Goal: Task Accomplishment & Management: Use online tool/utility

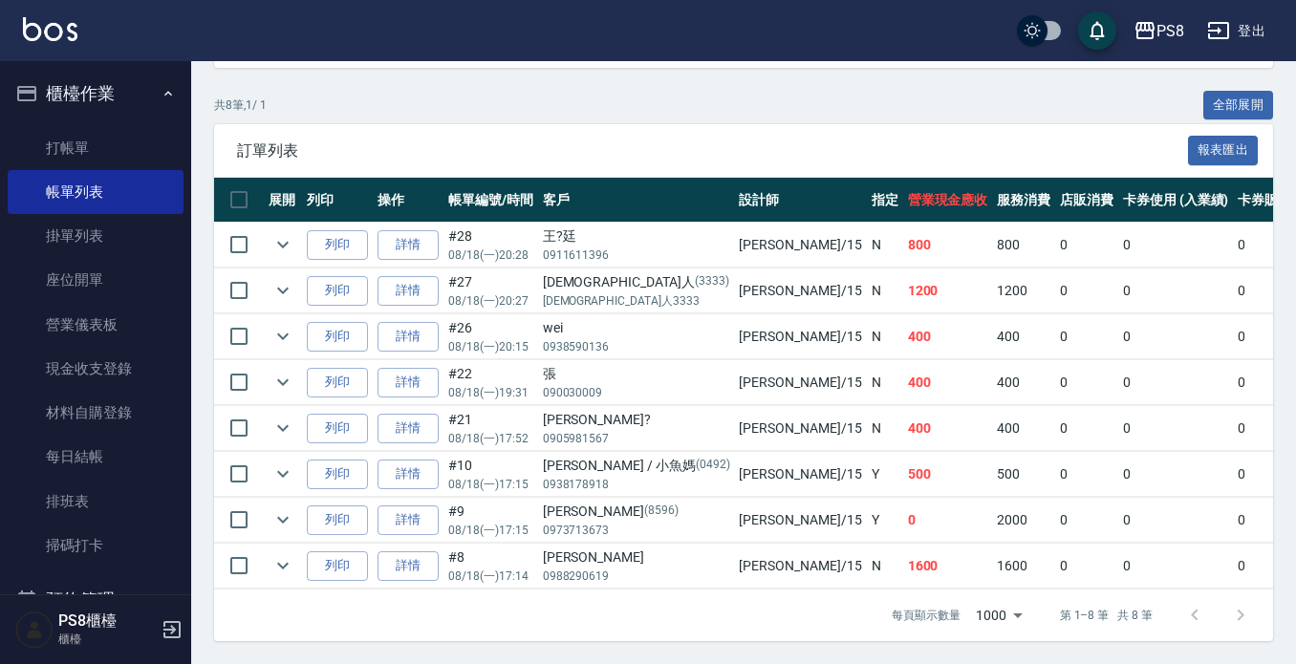
scroll to position [12, 0]
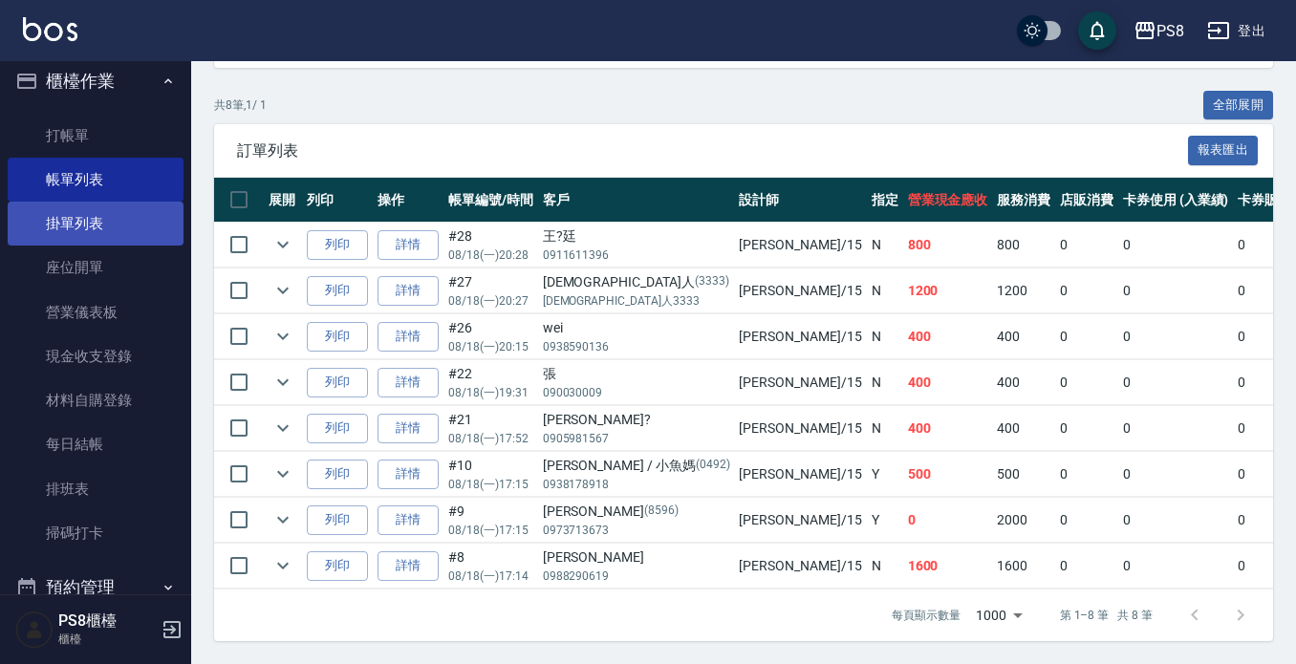
type input "EMMA-15"
click at [99, 226] on link "掛單列表" at bounding box center [96, 224] width 176 height 44
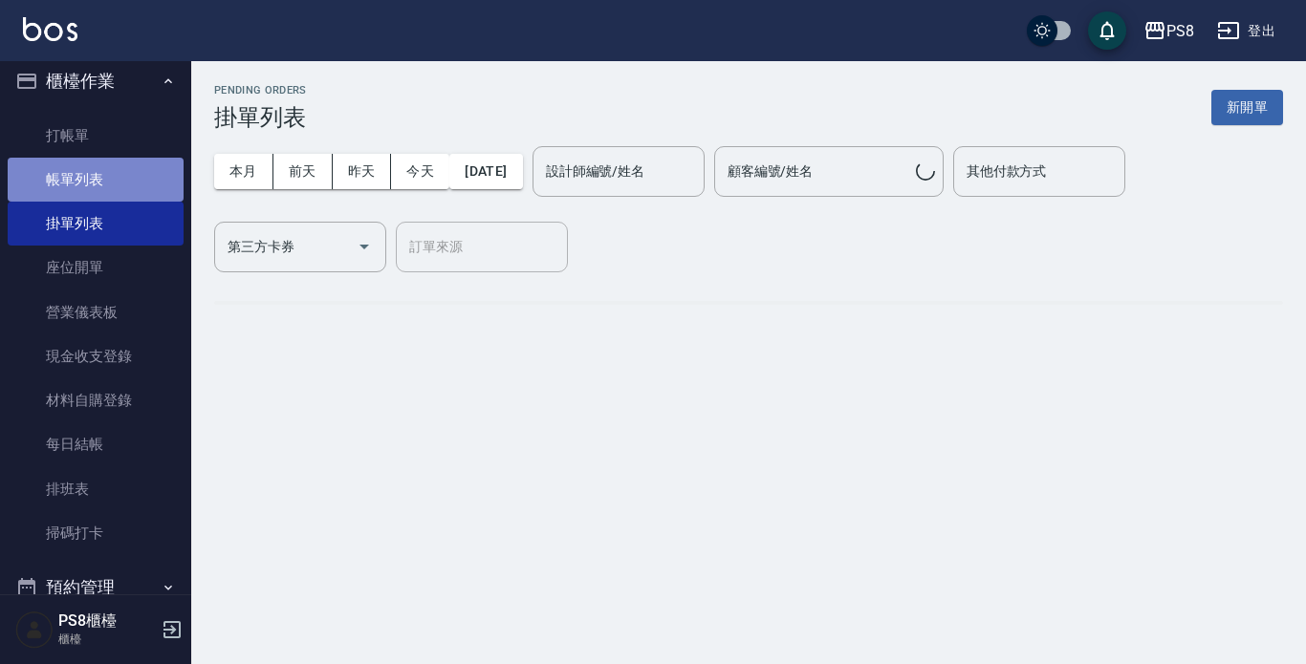
click at [97, 185] on link "帳單列表" at bounding box center [96, 180] width 176 height 44
click at [102, 175] on link "帳單列表" at bounding box center [96, 180] width 176 height 44
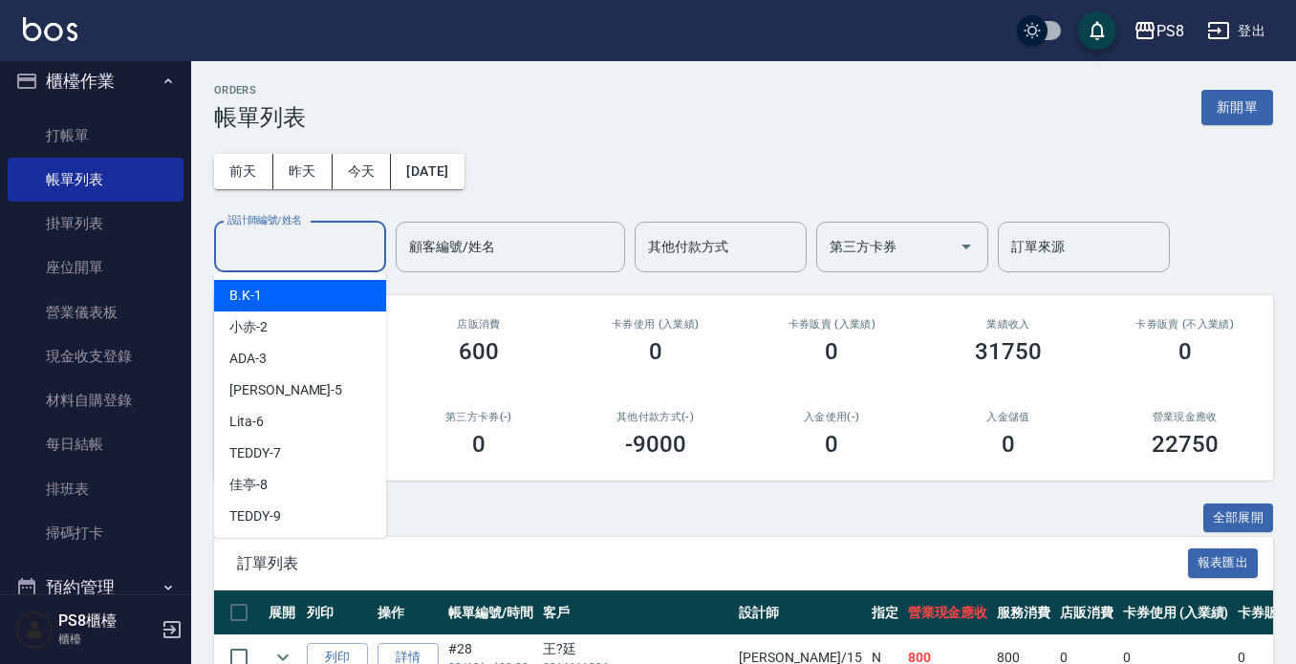
click at [350, 252] on input "設計師編號/姓名" at bounding box center [300, 246] width 155 height 33
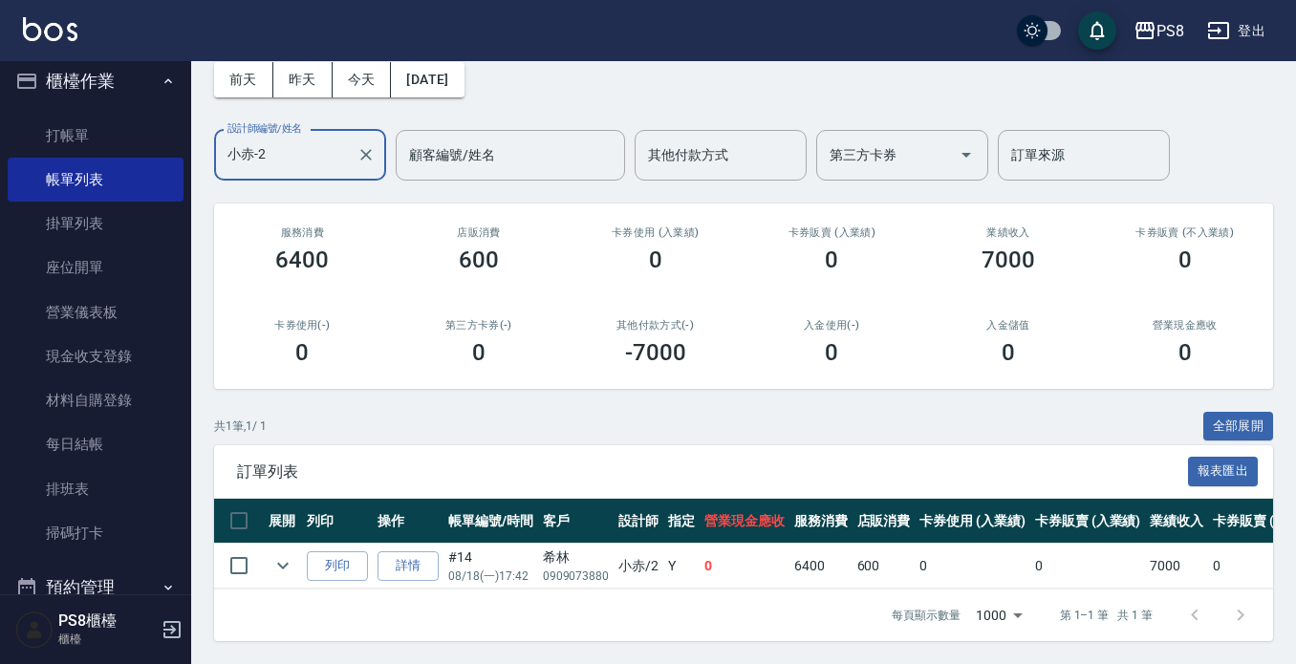
scroll to position [108, 0]
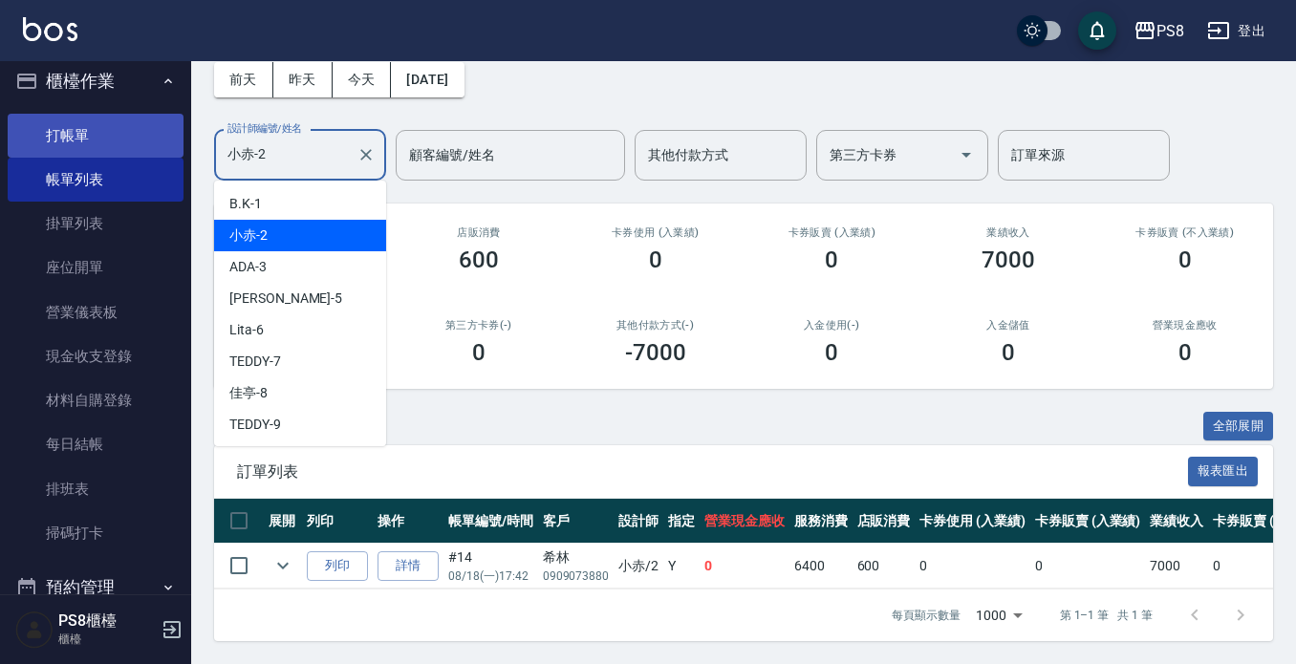
drag, startPoint x: 273, startPoint y: 144, endPoint x: 162, endPoint y: 151, distance: 112.1
click at [162, 151] on div "PS8 登出 櫃檯作業 打帳單 帳單列表 掛單列表 座位開單 營業儀表板 現金收支登錄 材料自購登錄 每日結帳 排班表 掃碼打卡 預約管理 預約管理 單日預約…" at bounding box center [648, 286] width 1296 height 756
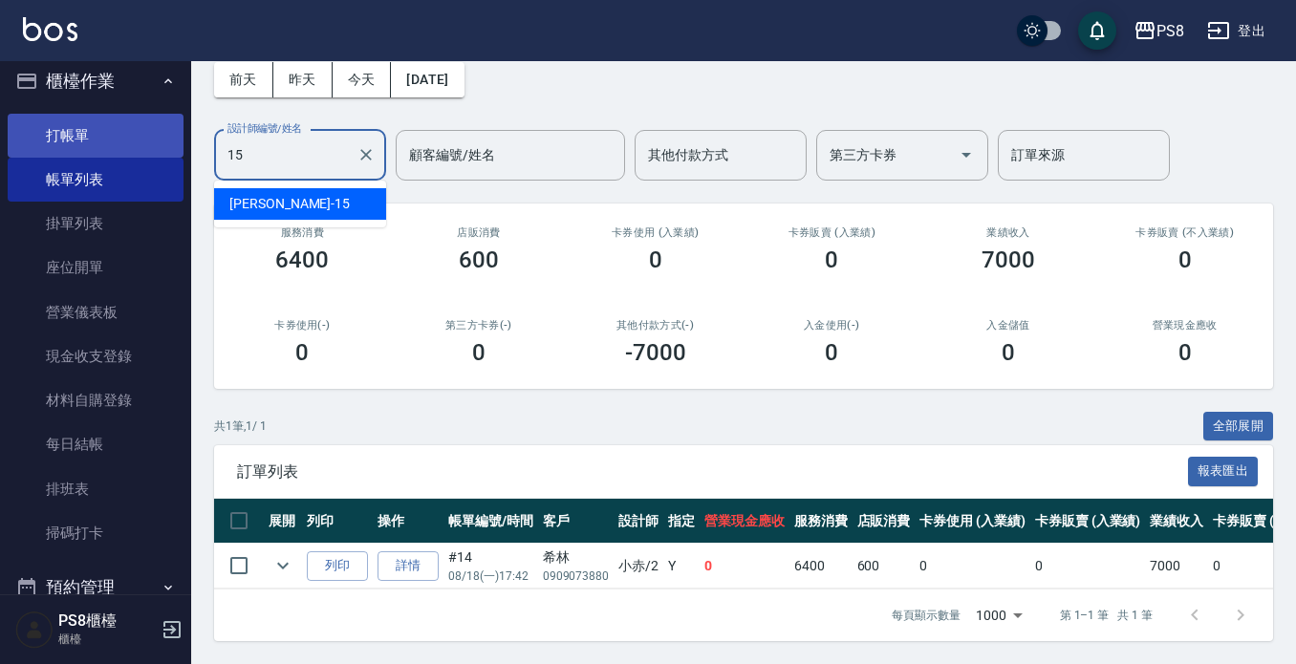
type input "EMMA-15"
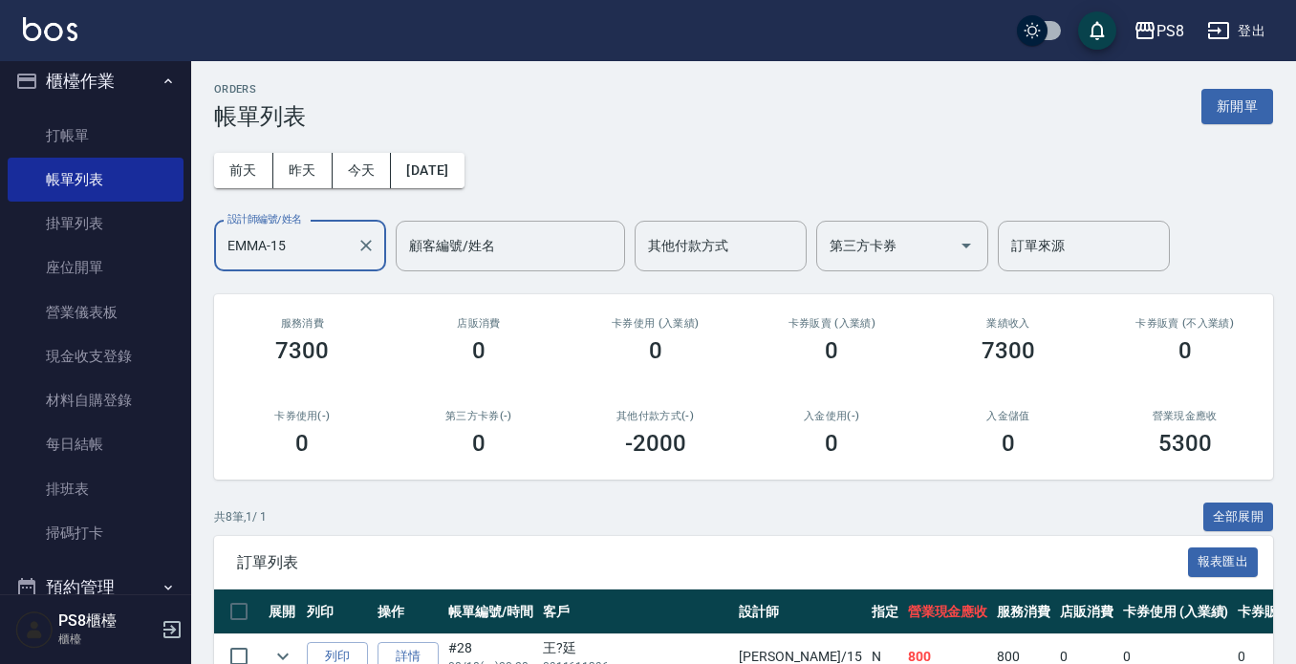
scroll to position [0, 0]
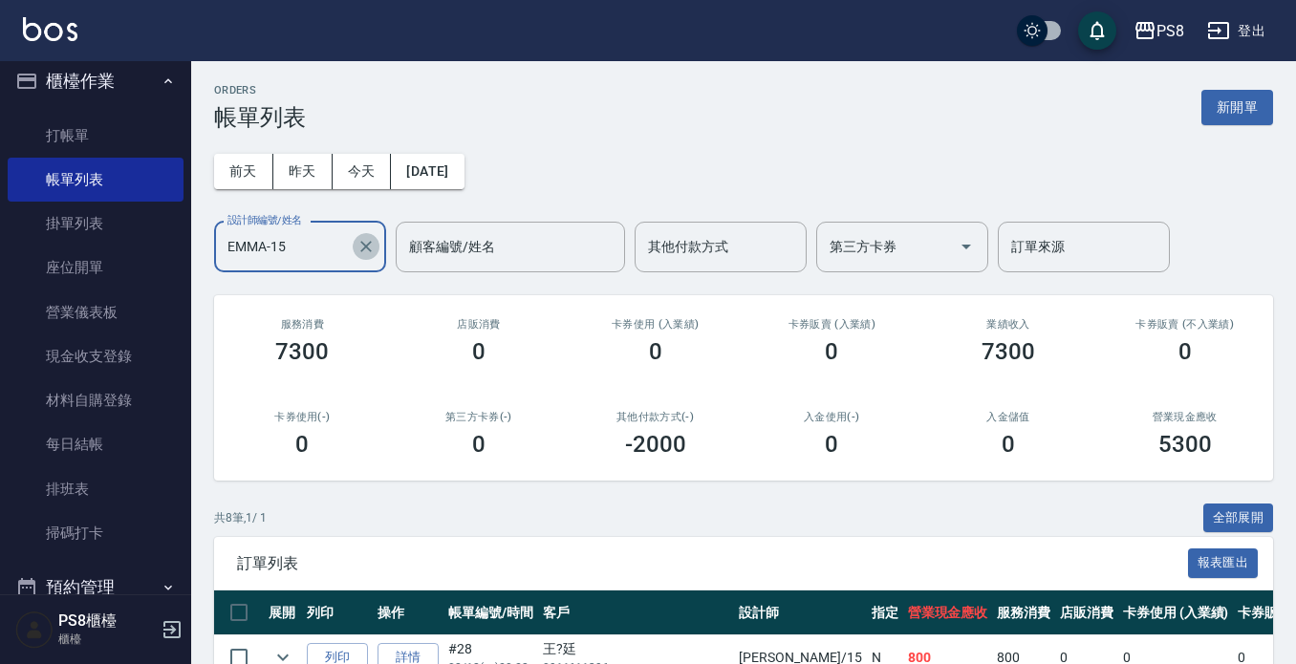
click at [369, 250] on icon "Clear" at bounding box center [365, 246] width 11 height 11
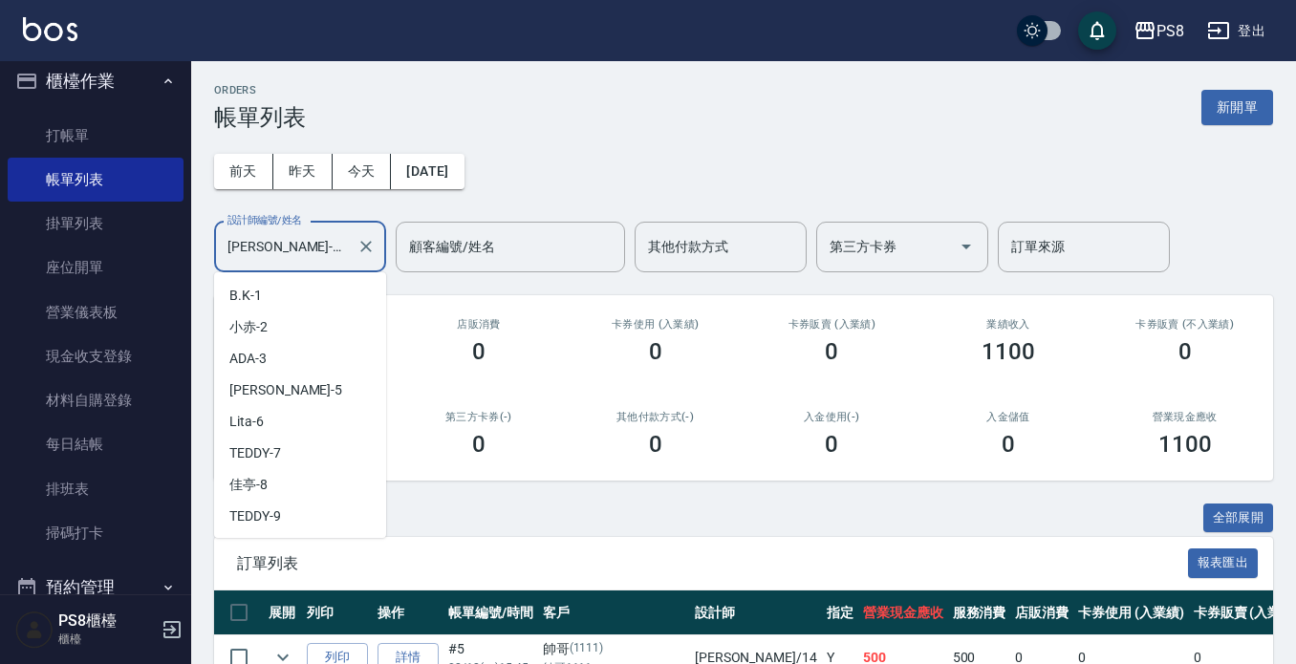
scroll to position [120, 0]
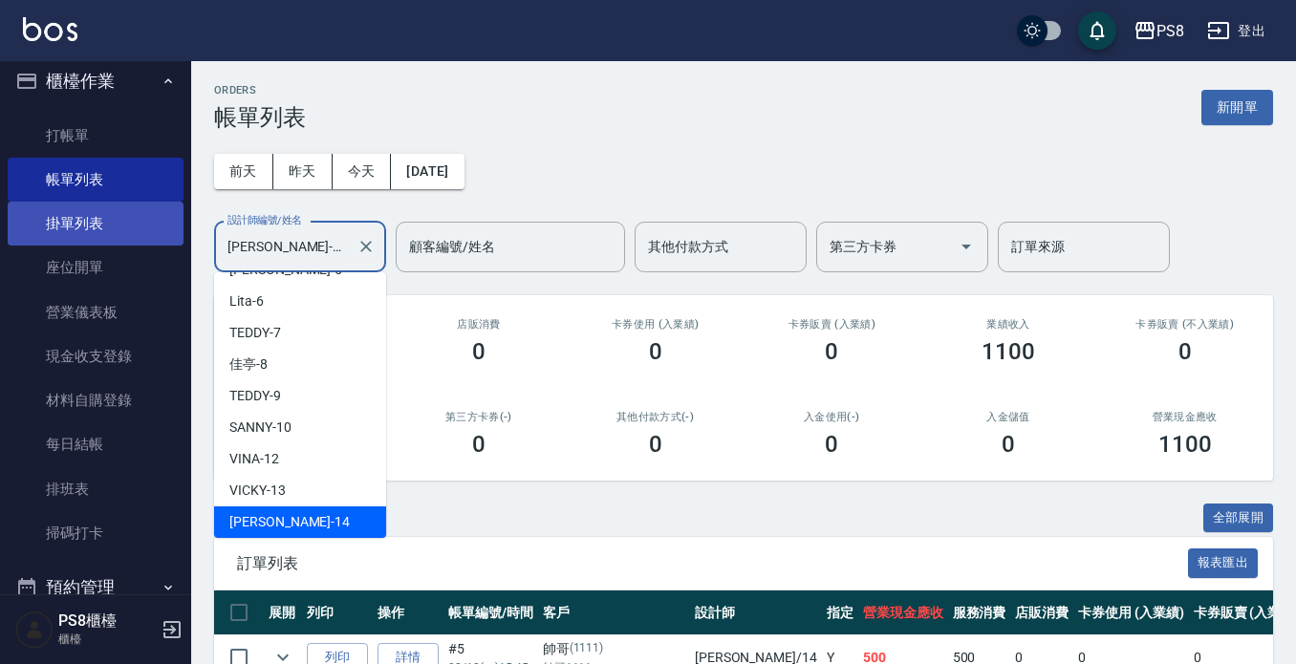
drag, startPoint x: 292, startPoint y: 247, endPoint x: 172, endPoint y: 240, distance: 119.7
click at [185, 233] on div "PS8 登出 櫃檯作業 打帳單 帳單列表 掛單列表 座位開單 營業儀表板 現金收支登錄 材料自購登錄 每日結帳 排班表 掃碼打卡 預約管理 預約管理 單日預約…" at bounding box center [648, 401] width 1296 height 802
type input "5"
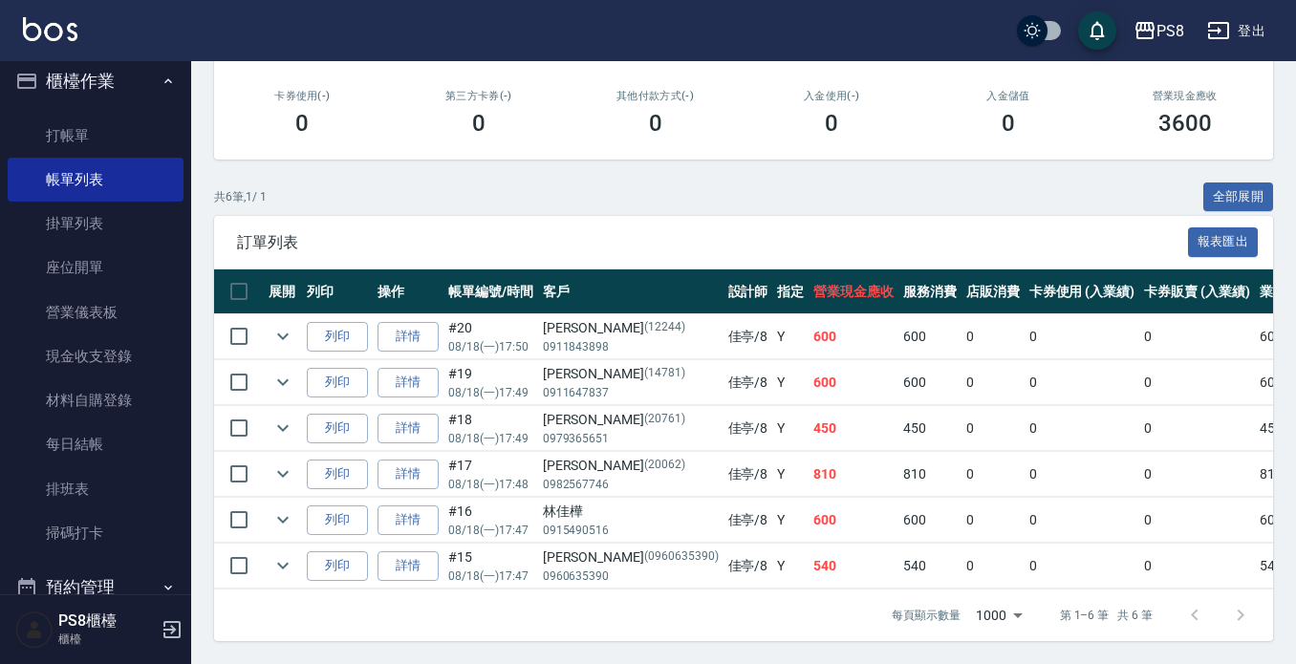
scroll to position [0, 0]
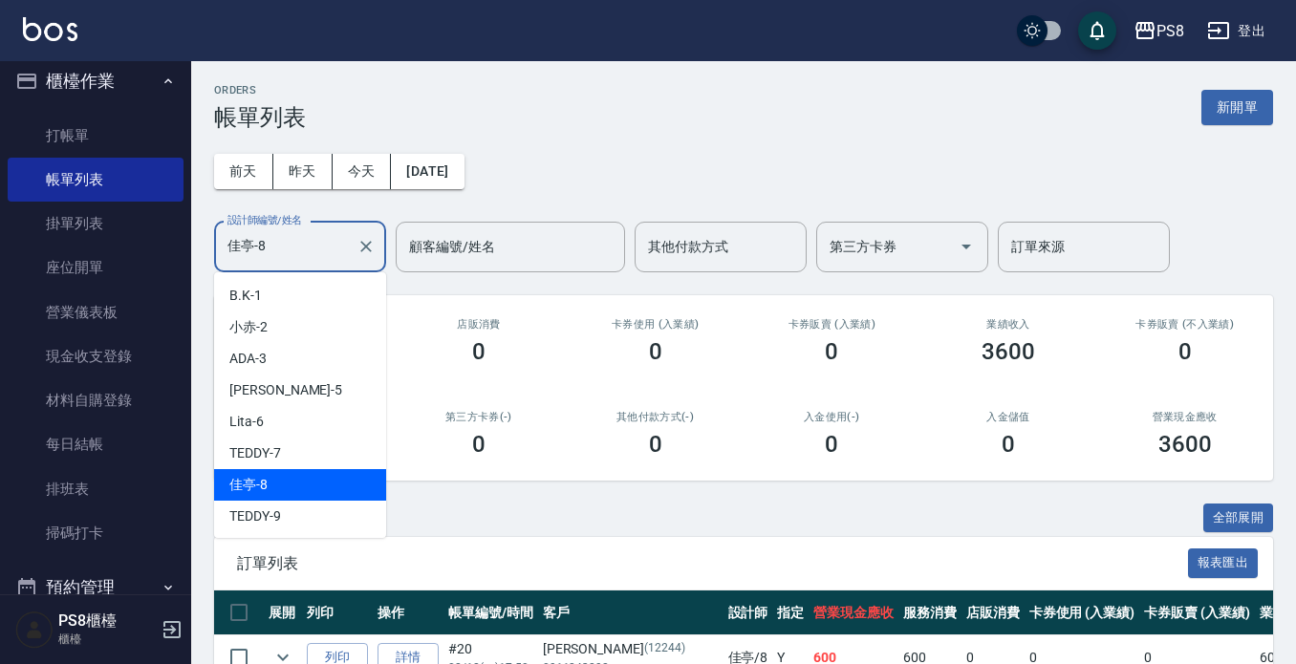
drag, startPoint x: 285, startPoint y: 244, endPoint x: 175, endPoint y: 238, distance: 110.1
click at [175, 238] on div "PS8 登出 櫃檯作業 打帳單 帳單列表 掛單列表 座位開單 營業儀表板 現金收支登錄 材料自購登錄 每日結帳 排班表 掃碼打卡 預約管理 預約管理 單日預約…" at bounding box center [648, 493] width 1296 height 986
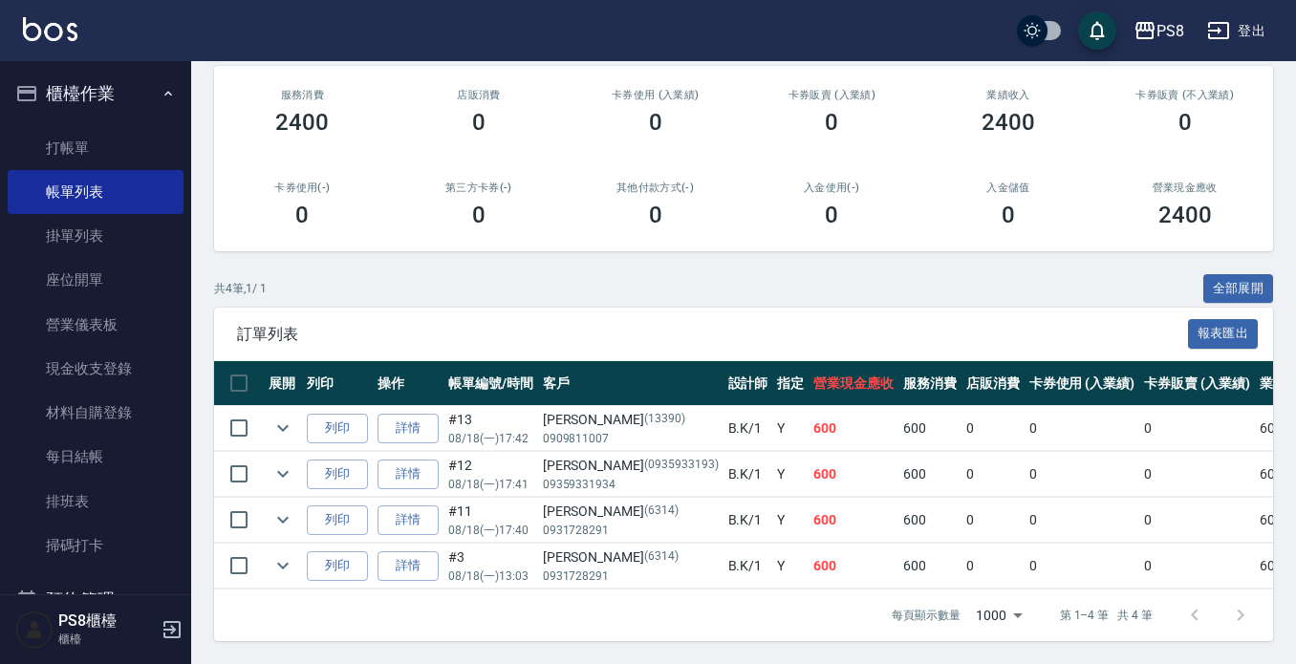
type input "B.K-1"
drag, startPoint x: 214, startPoint y: 536, endPoint x: 231, endPoint y: 549, distance: 21.2
click at [218, 544] on td at bounding box center [239, 566] width 50 height 45
click at [234, 554] on input "checkbox" at bounding box center [239, 566] width 40 height 40
checkbox input "true"
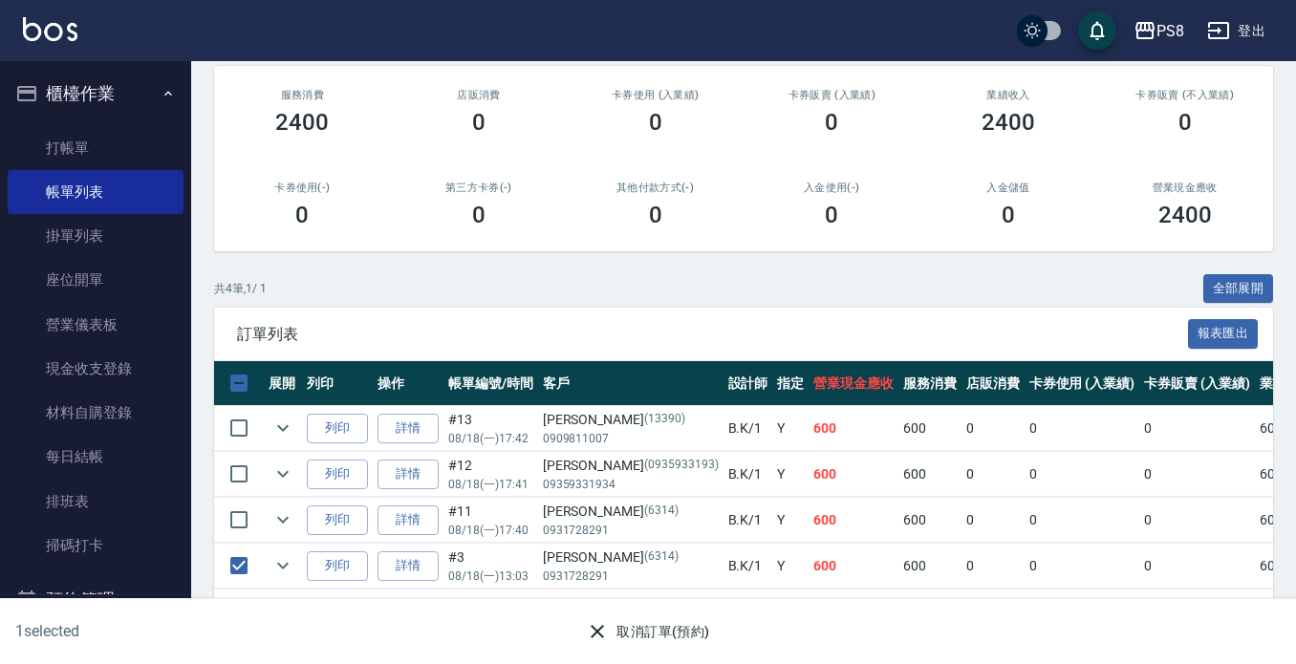
click at [671, 618] on button "取消訂單(預約)" at bounding box center [647, 632] width 139 height 35
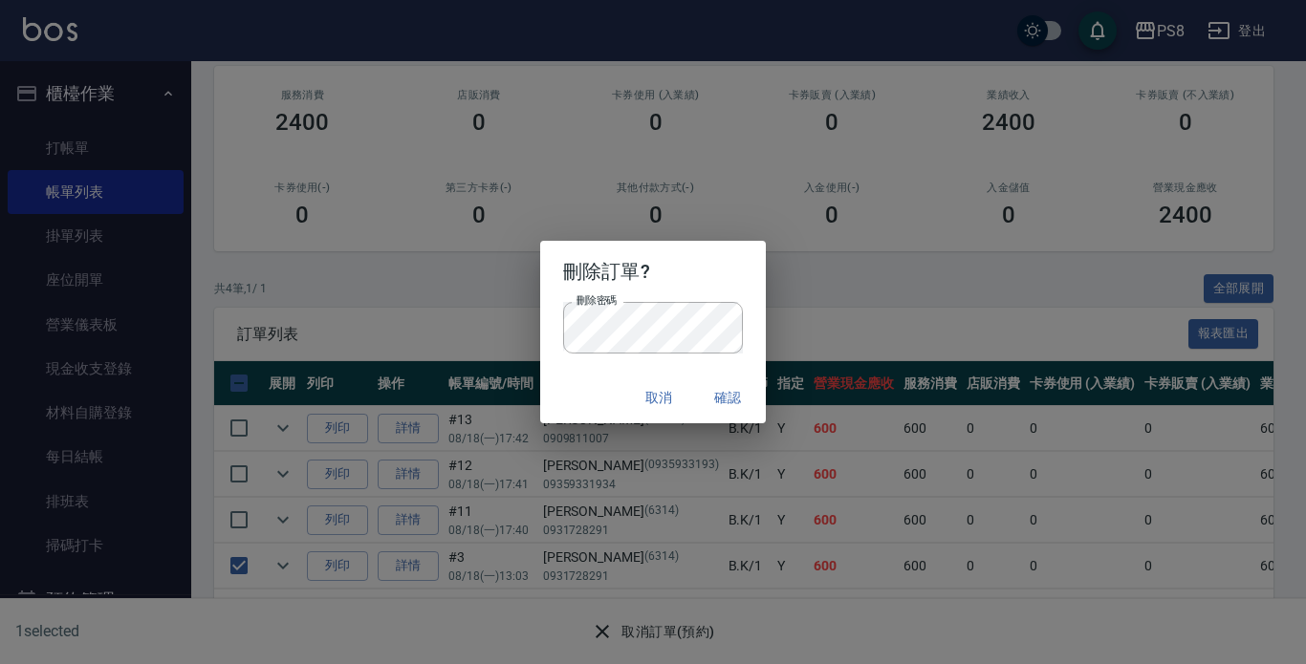
click at [722, 383] on button "確認" at bounding box center [727, 398] width 61 height 35
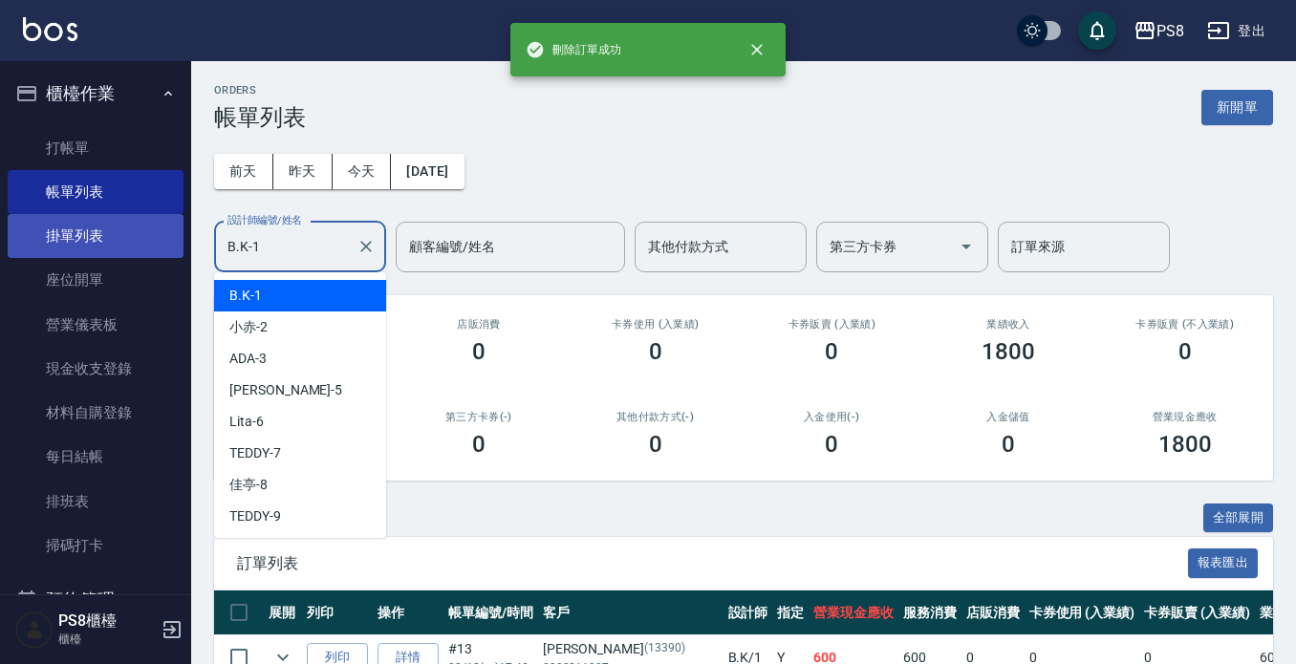
drag, startPoint x: 240, startPoint y: 241, endPoint x: 161, endPoint y: 237, distance: 79.4
click at [161, 237] on div "刪除訂單成功 PS8 登出 櫃檯作業 打帳單 帳單列表 掛單列表 座位開單 營業儀表板 現金收支登錄 材料自購登錄 每日結帳 排班表 掃碼打卡 預約管理 預…" at bounding box center [648, 424] width 1296 height 848
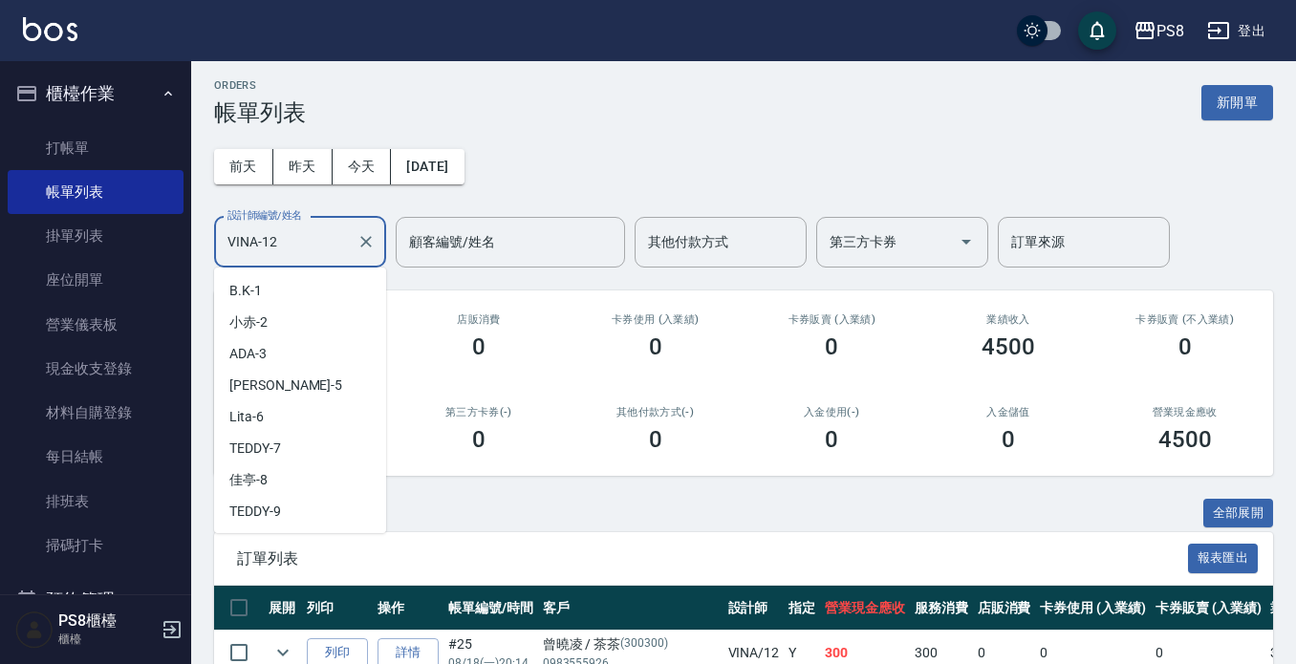
scroll to position [57, 0]
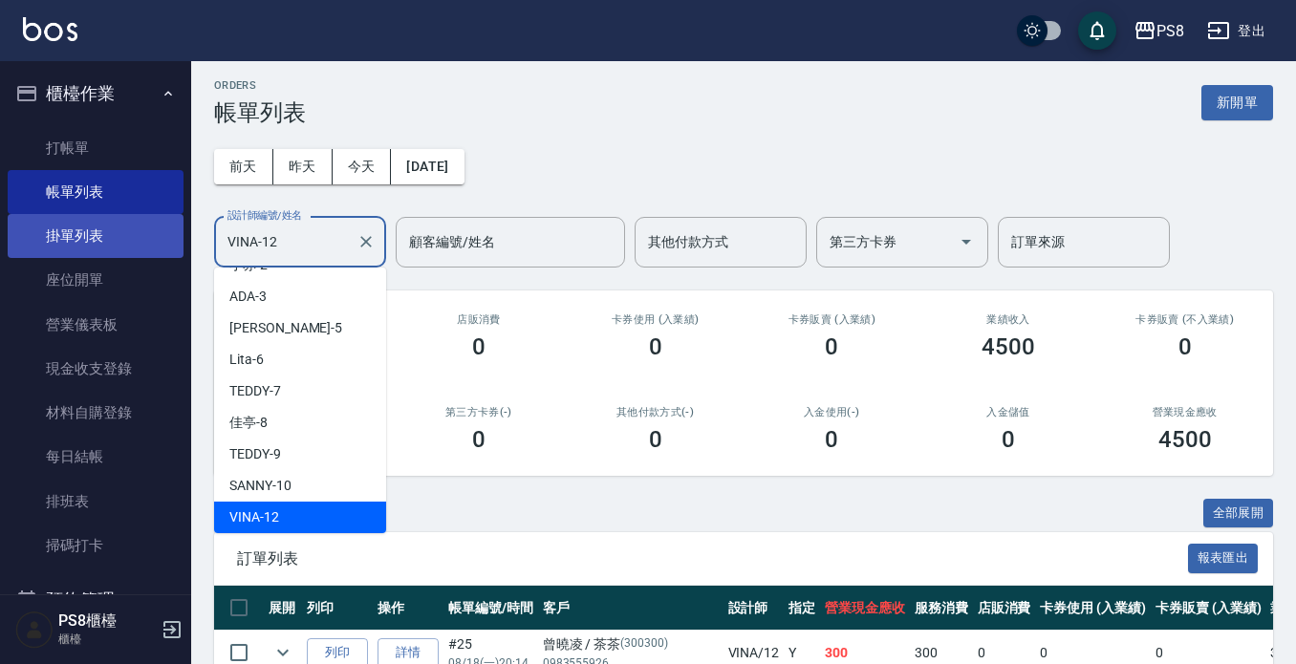
drag, startPoint x: 292, startPoint y: 237, endPoint x: 172, endPoint y: 230, distance: 119.7
click at [172, 230] on div "PS8 登出 櫃檯作業 打帳單 帳單列表 掛單列表 座位開單 營業儀表板 現金收支登錄 材料自購登錄 每日結帳 排班表 掃碼打卡 預約管理 預約管理 單日預約…" at bounding box center [648, 465] width 1296 height 940
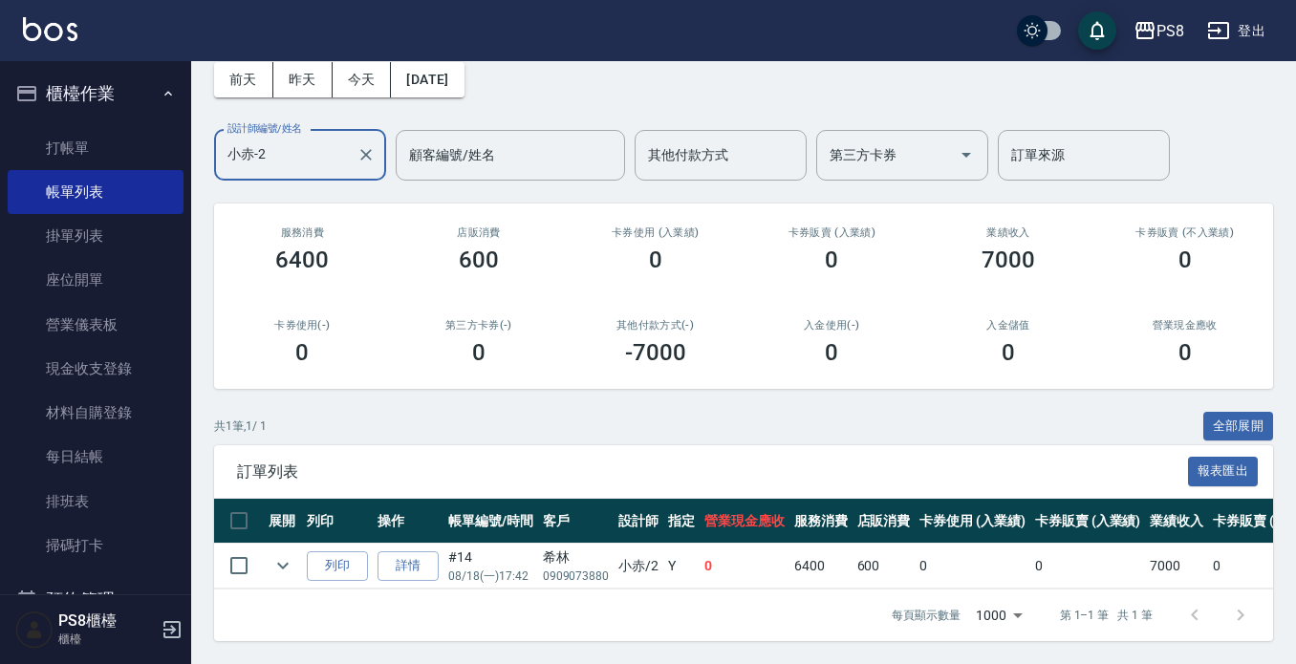
scroll to position [108, 0]
click at [277, 139] on input "小赤-2" at bounding box center [286, 155] width 126 height 33
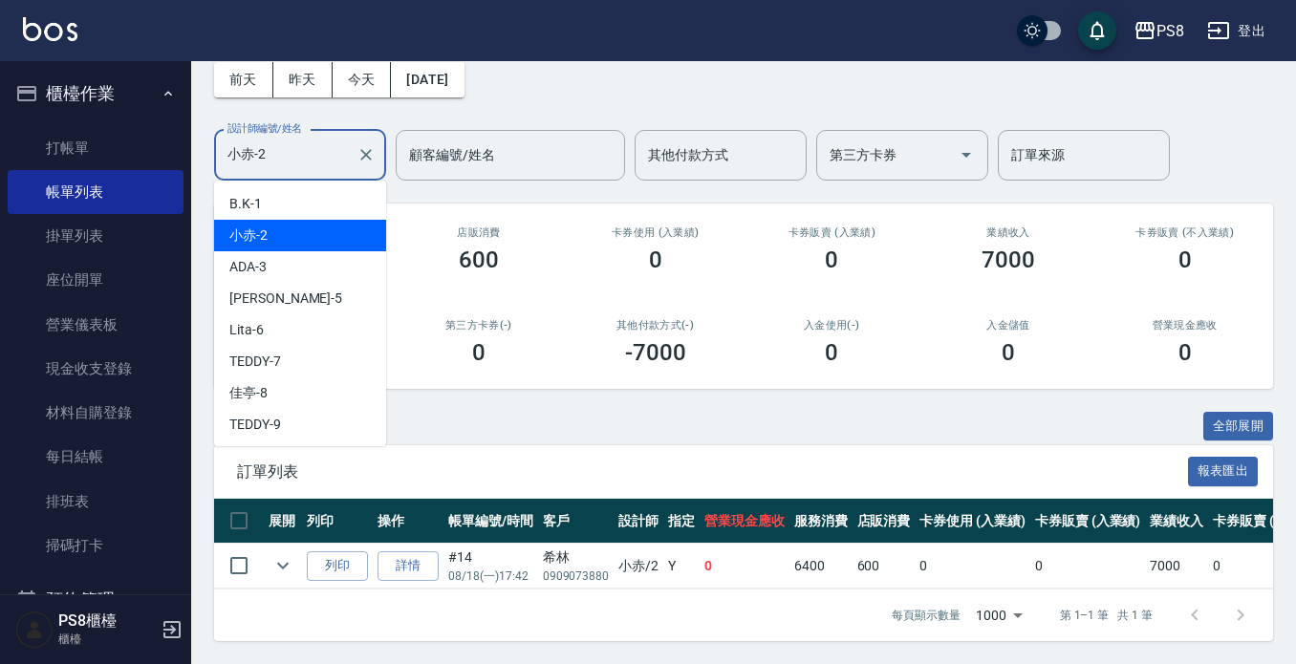
type input "小赤-2"
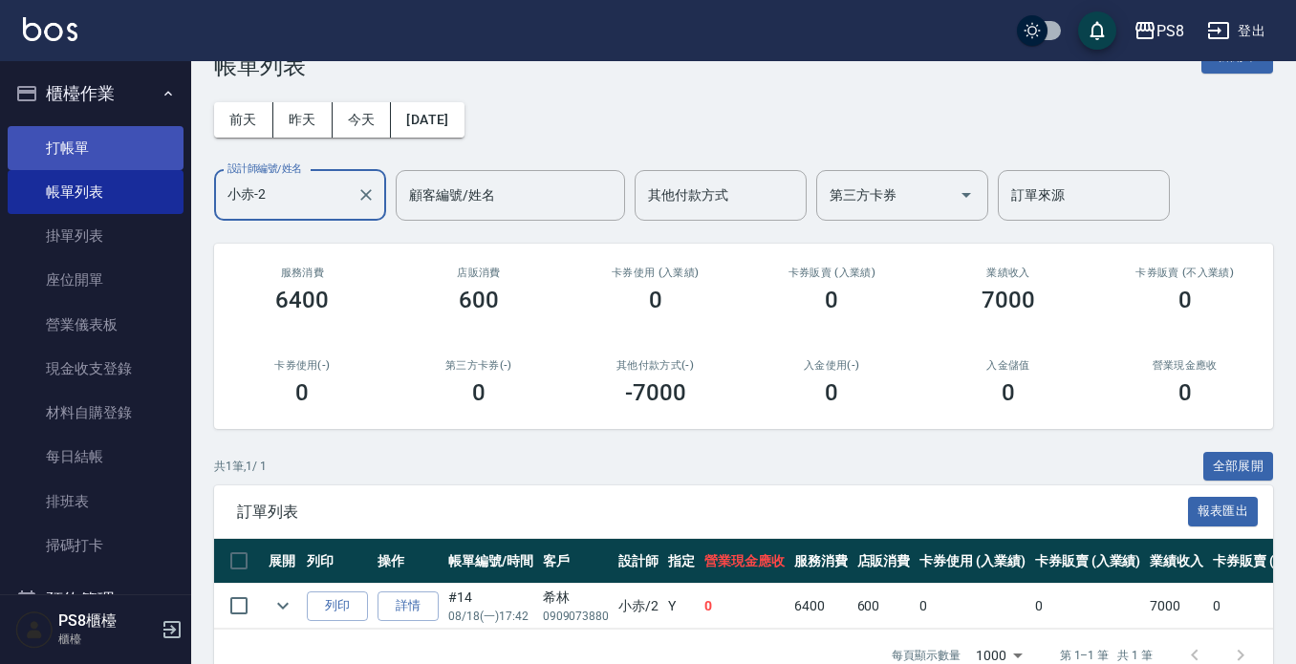
scroll to position [0, 0]
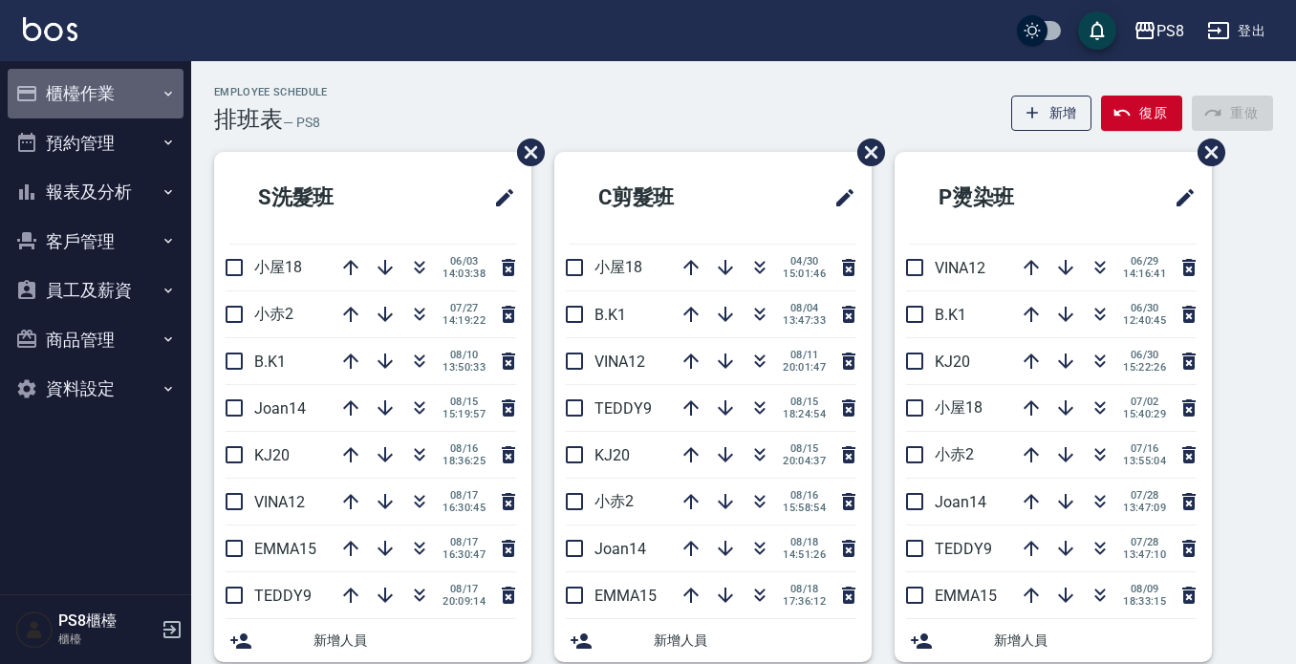
click at [110, 84] on button "櫃檯作業" at bounding box center [96, 94] width 176 height 50
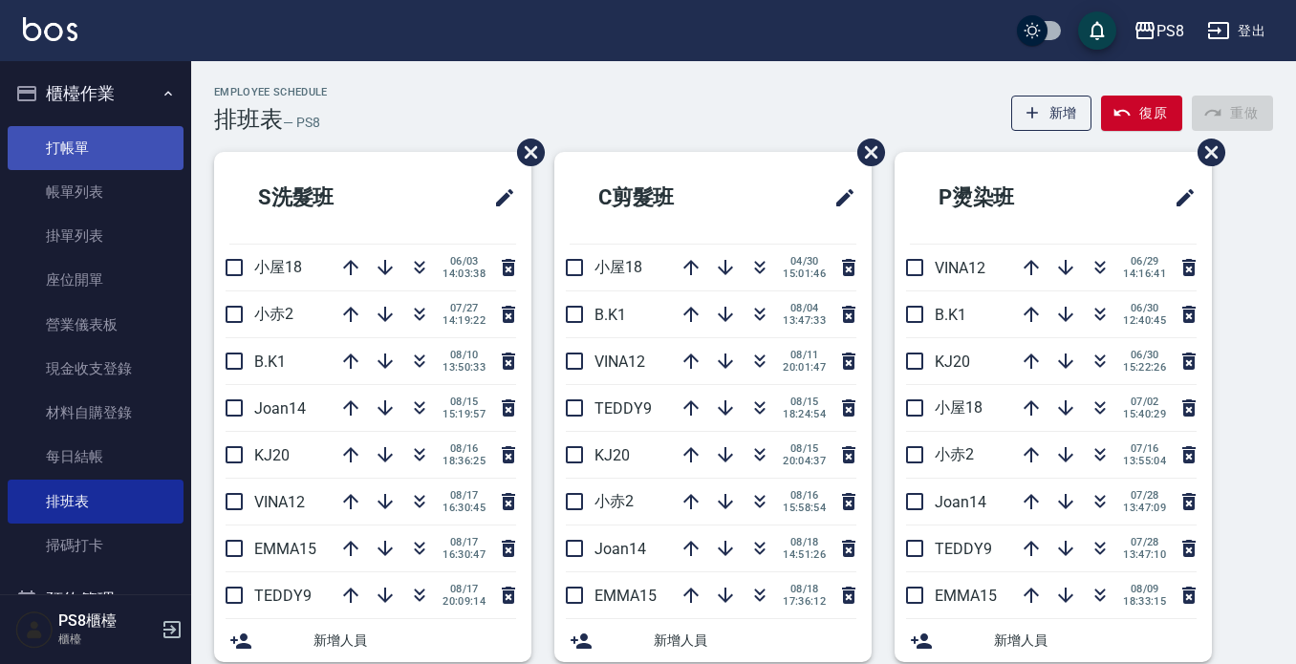
click at [109, 144] on link "打帳單" at bounding box center [96, 148] width 176 height 44
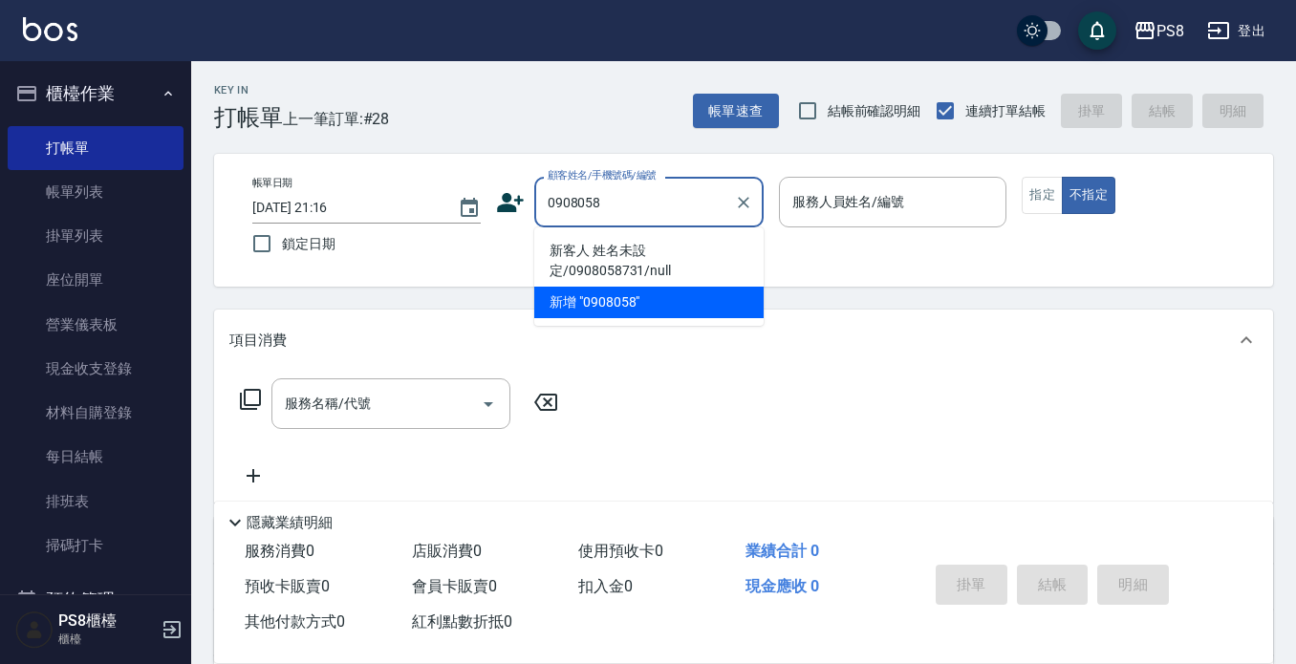
click at [630, 268] on li "新客人 姓名未設定/0908058731/null" at bounding box center [648, 261] width 229 height 52
type input "新客人 姓名未設定/0908058731/null"
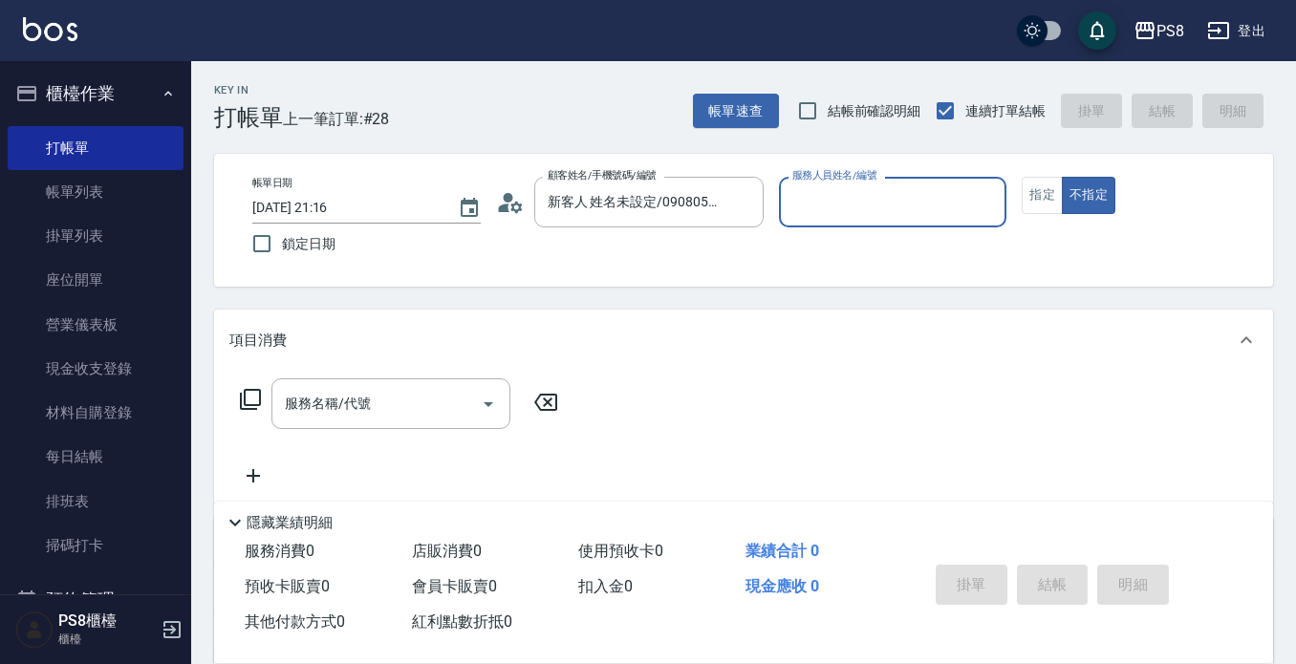
type input "1"
type input "小赤-2"
type button "false"
click at [1056, 193] on button "指定" at bounding box center [1042, 195] width 41 height 37
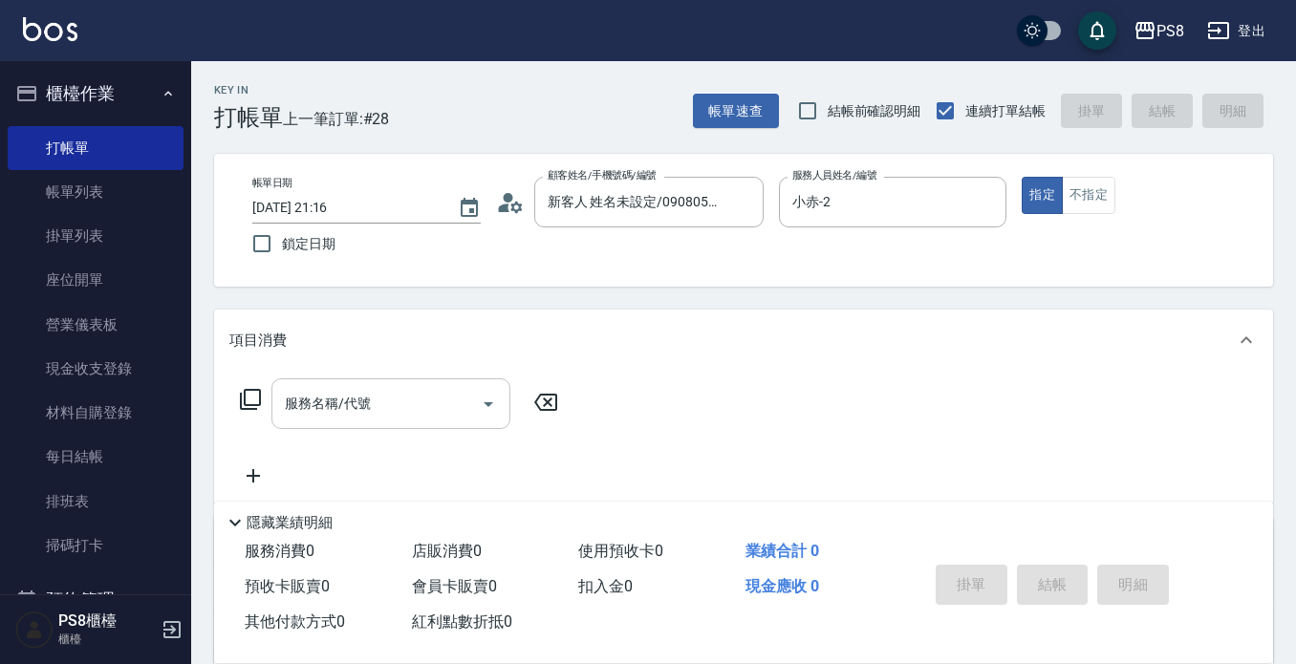
click at [395, 384] on div "服務名稱/代號" at bounding box center [391, 404] width 239 height 51
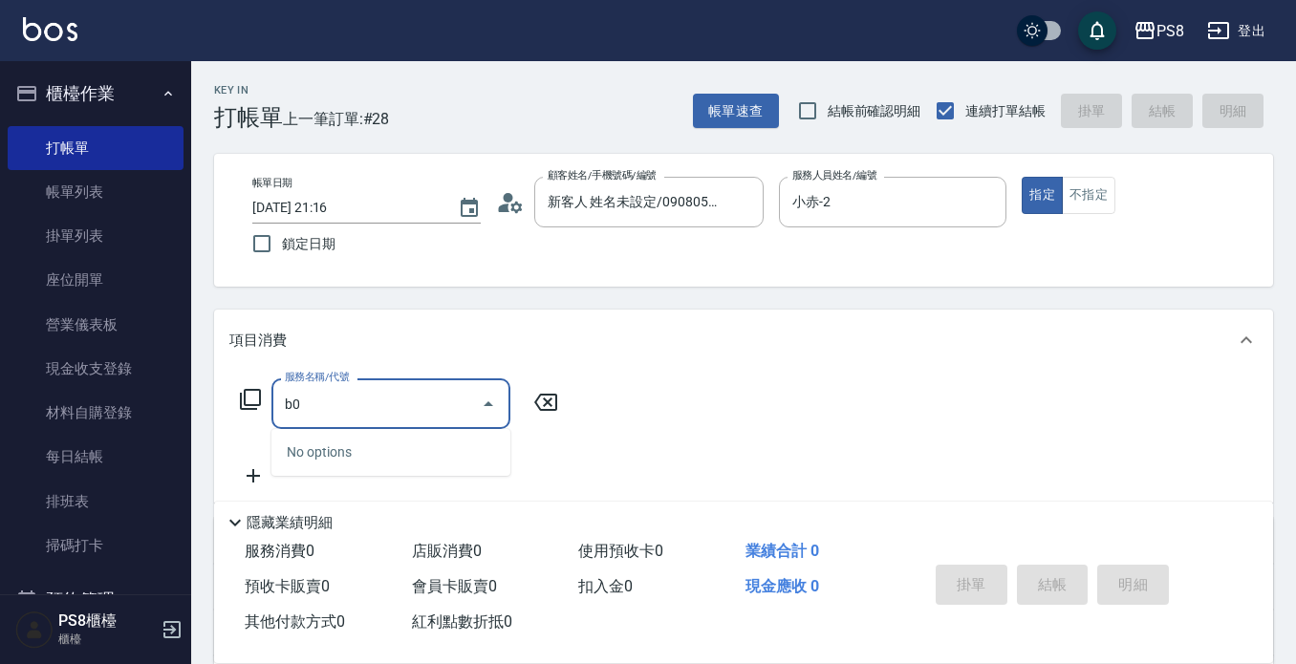
type input "b"
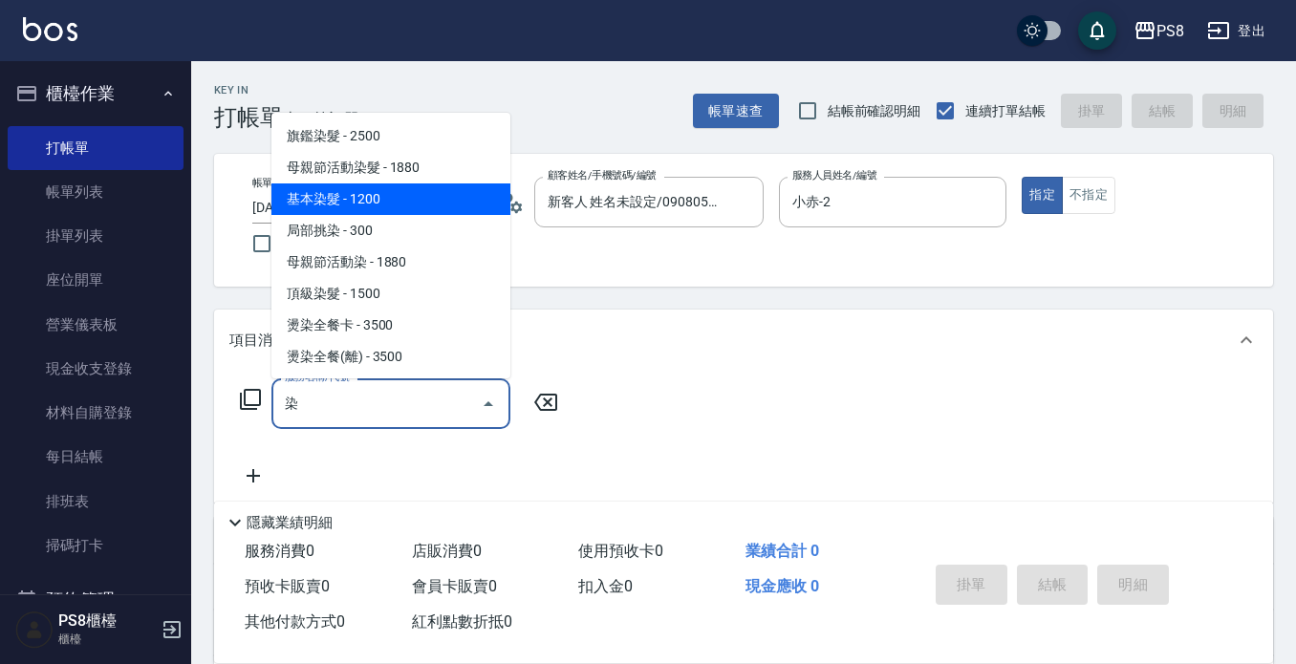
click at [430, 199] on span "基本染髮 - 1200" at bounding box center [391, 200] width 239 height 32
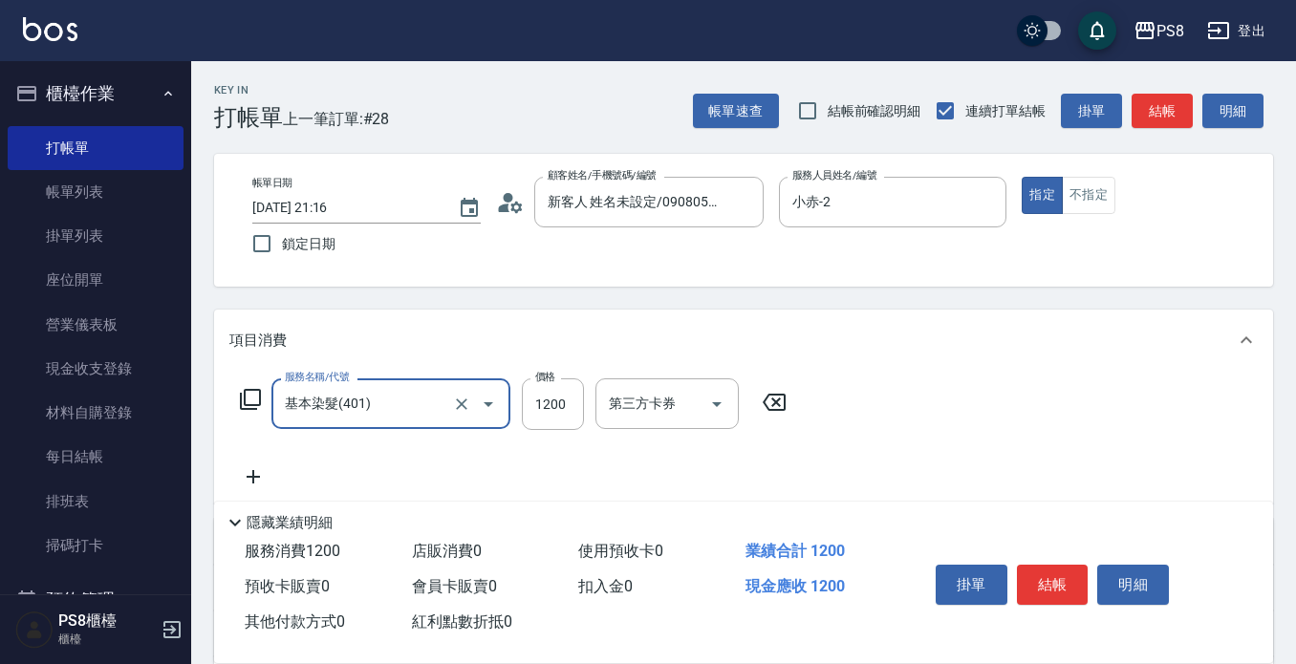
type input "基本染髮(401)"
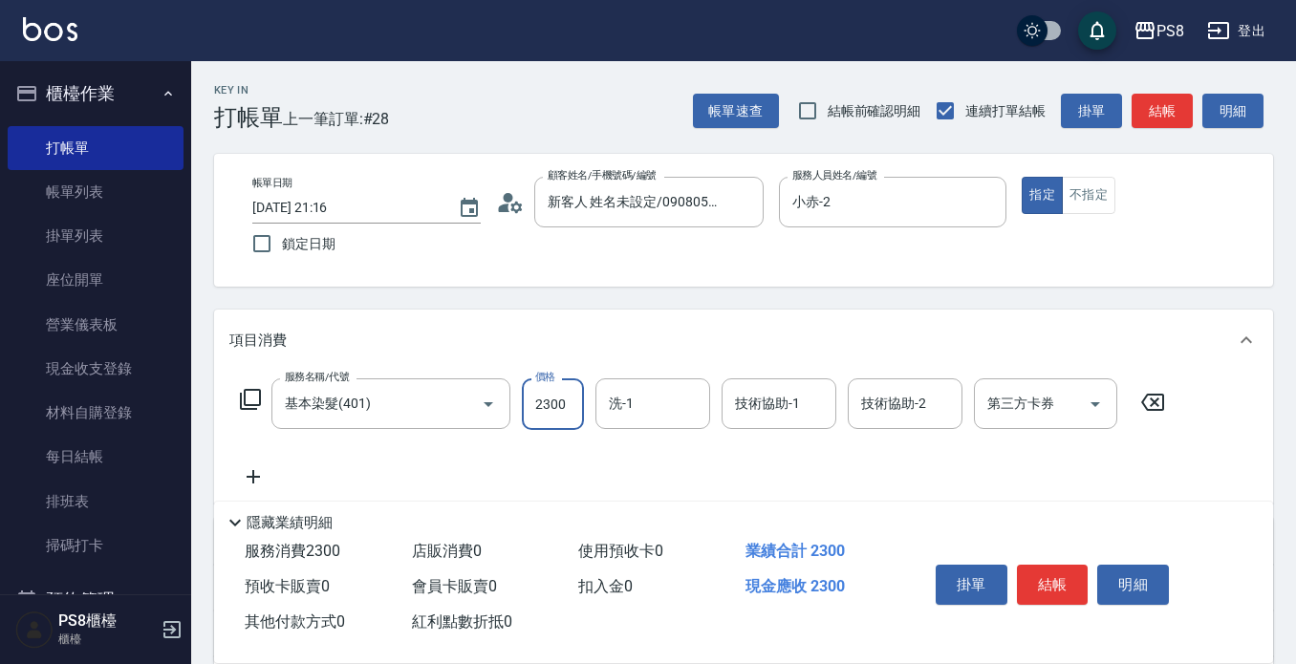
type input "2300"
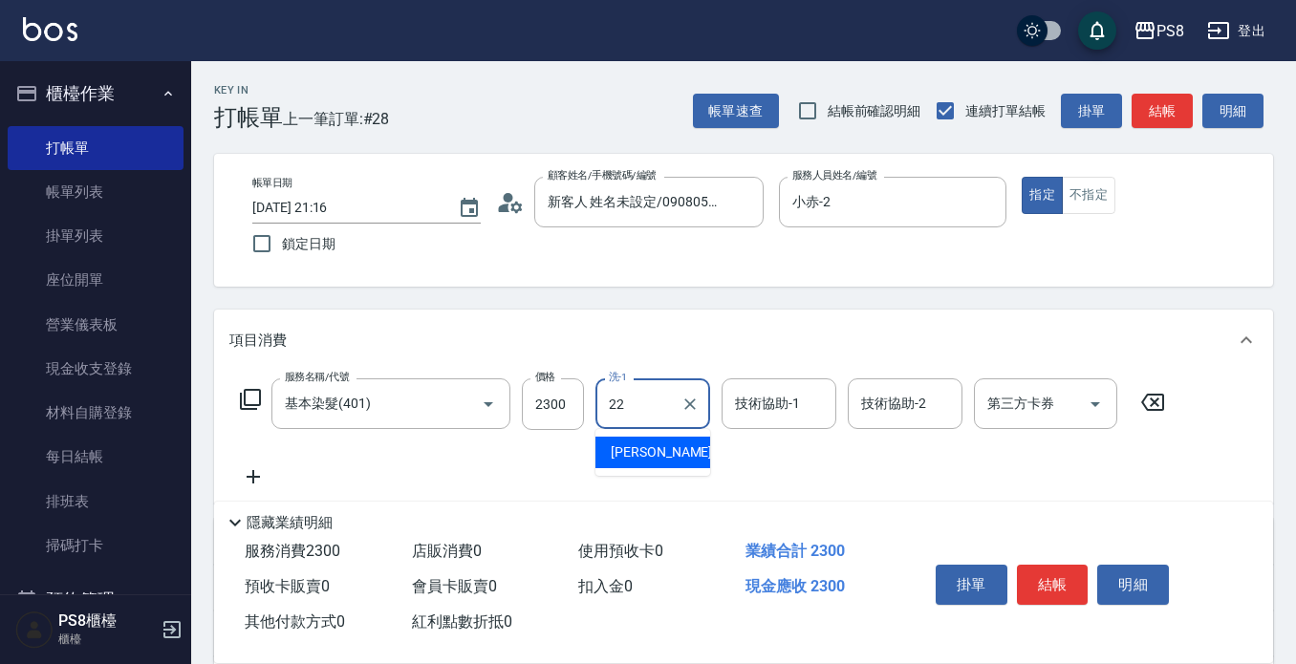
type input "珮安-22"
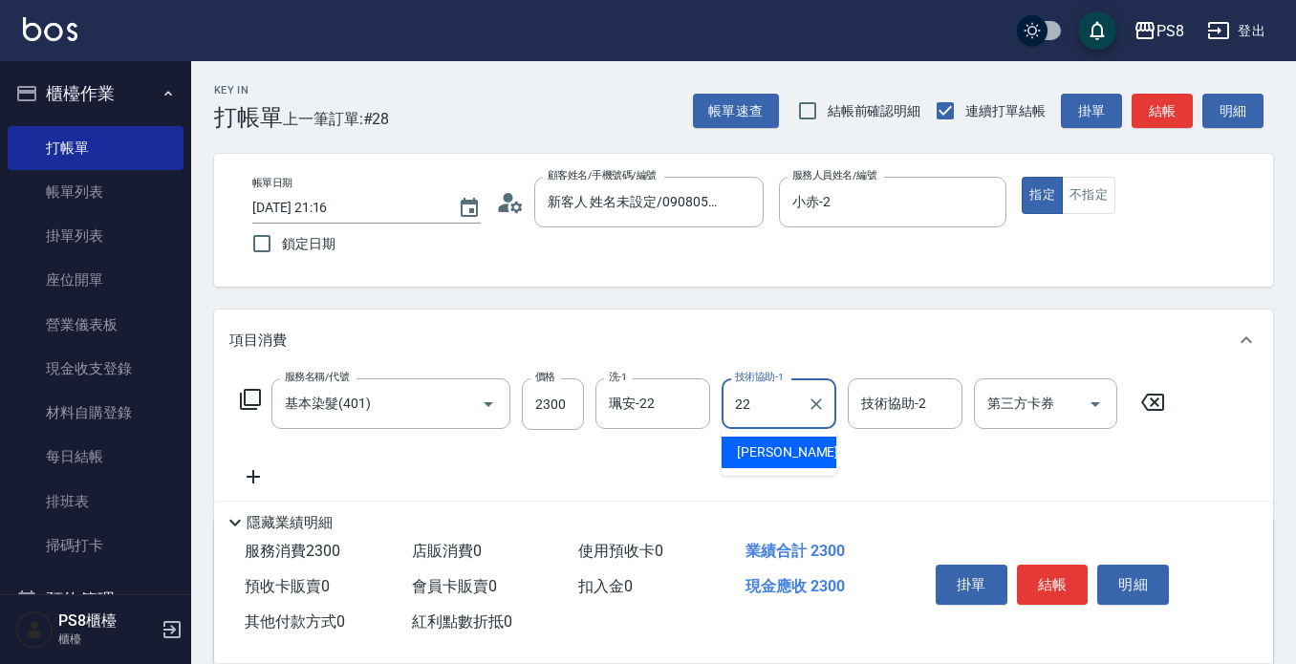
type input "珮安-22"
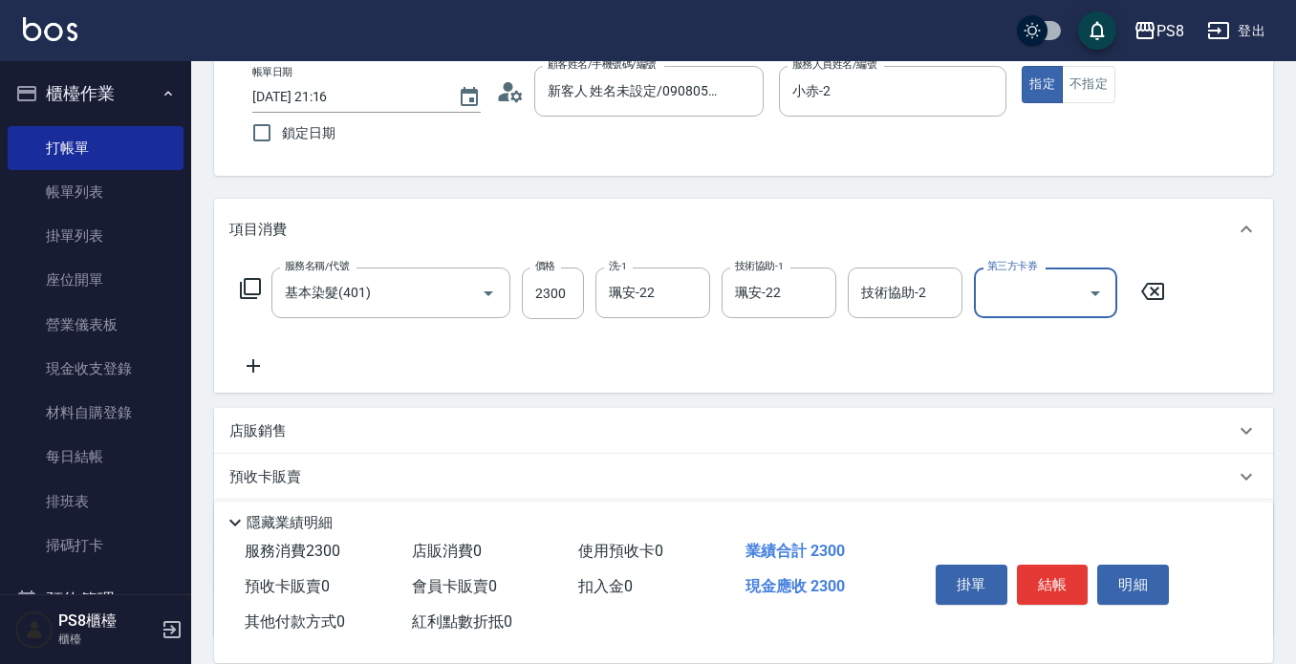
scroll to position [268, 0]
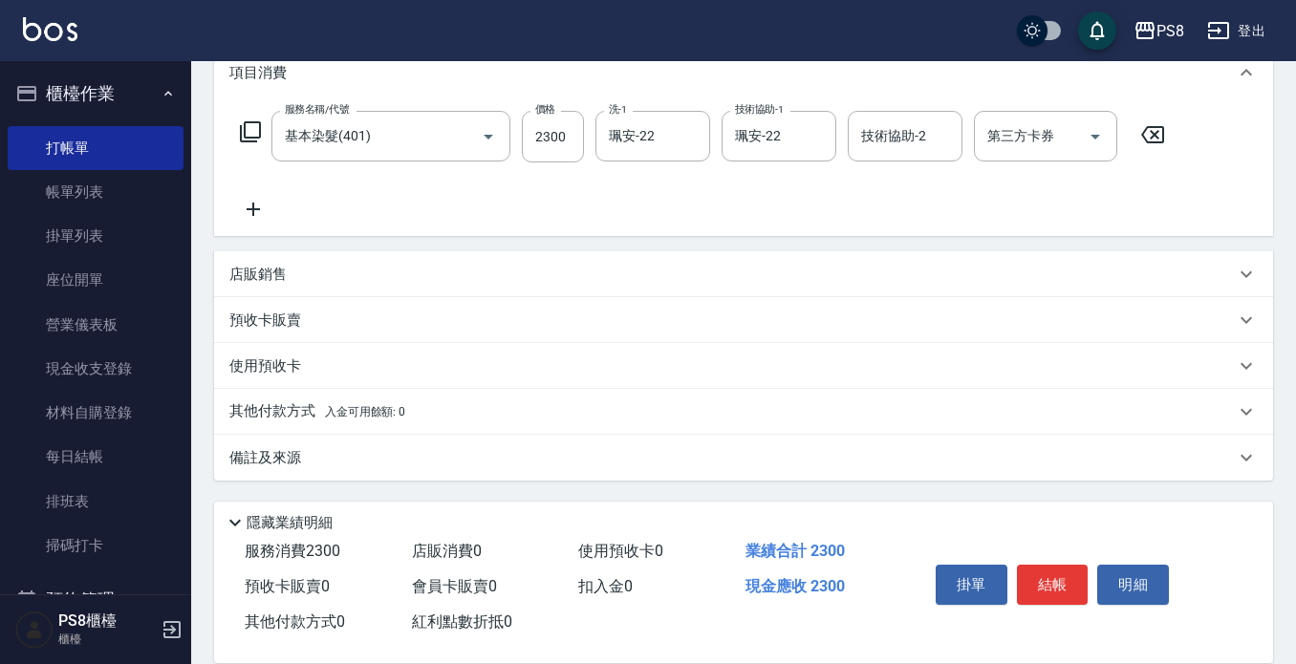
click at [383, 403] on p "其他付款方式 入金可用餘額: 0" at bounding box center [317, 412] width 176 height 21
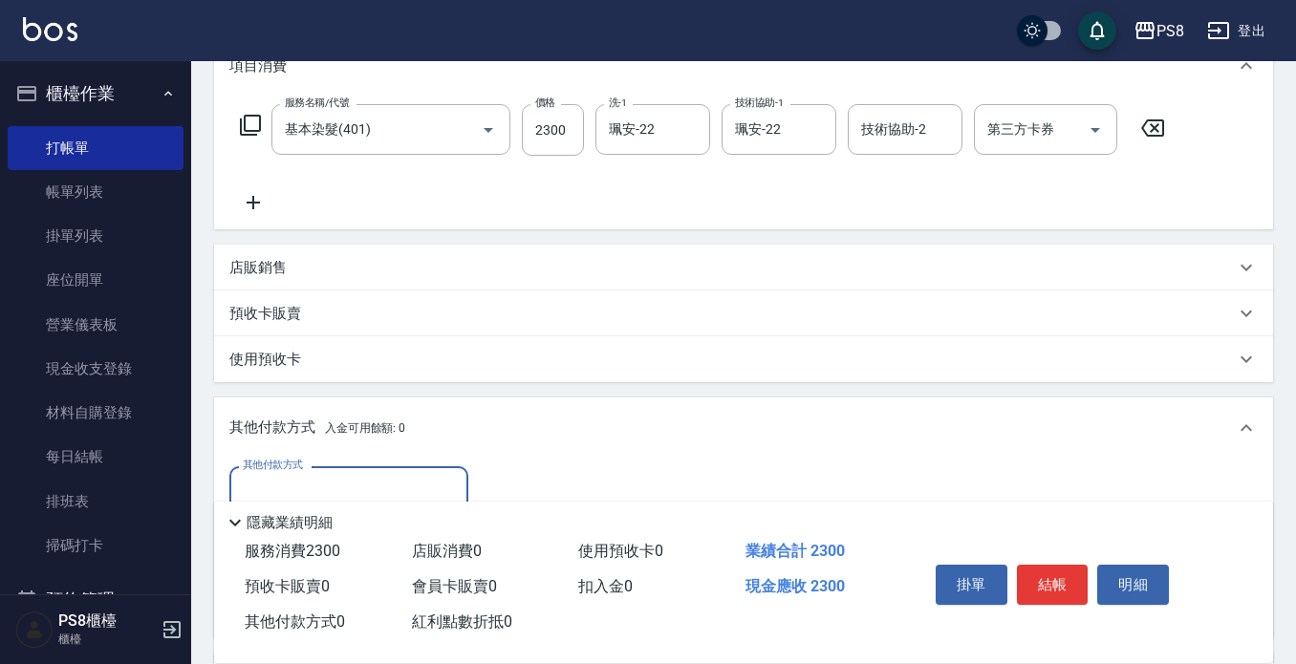
scroll to position [459, 0]
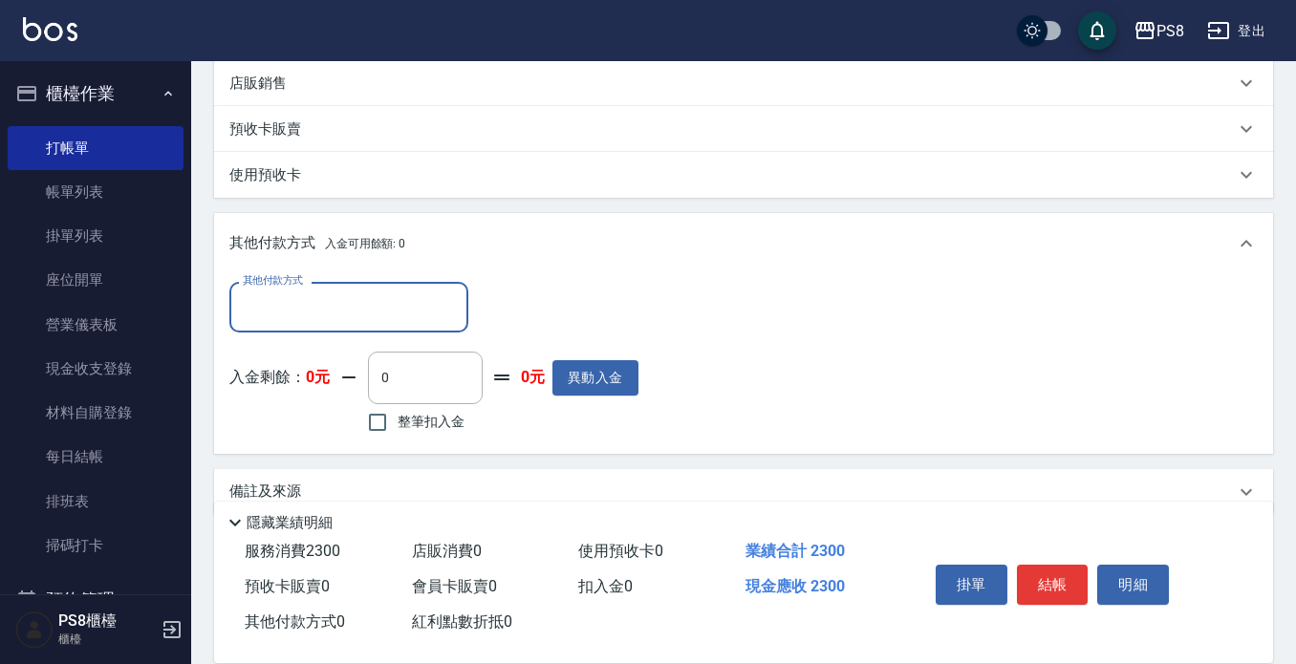
click at [375, 306] on input "其他付款方式" at bounding box center [349, 307] width 222 height 33
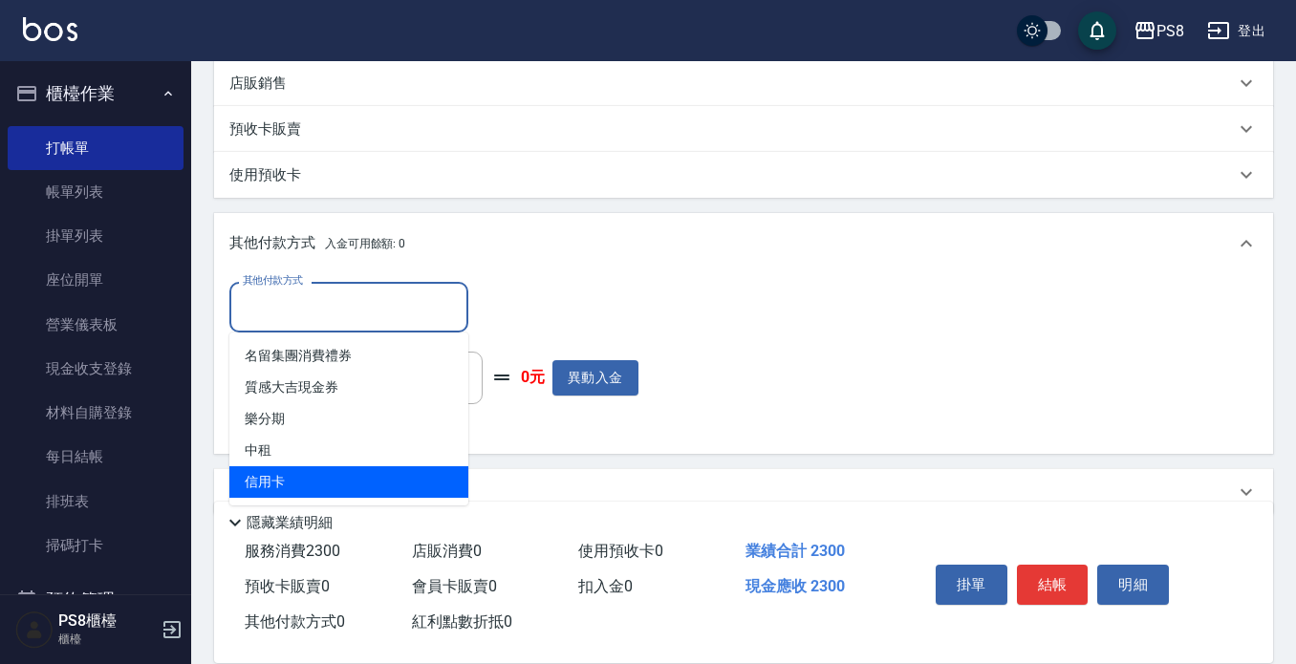
click at [323, 475] on span "信用卡" at bounding box center [348, 483] width 239 height 32
type input "信用卡"
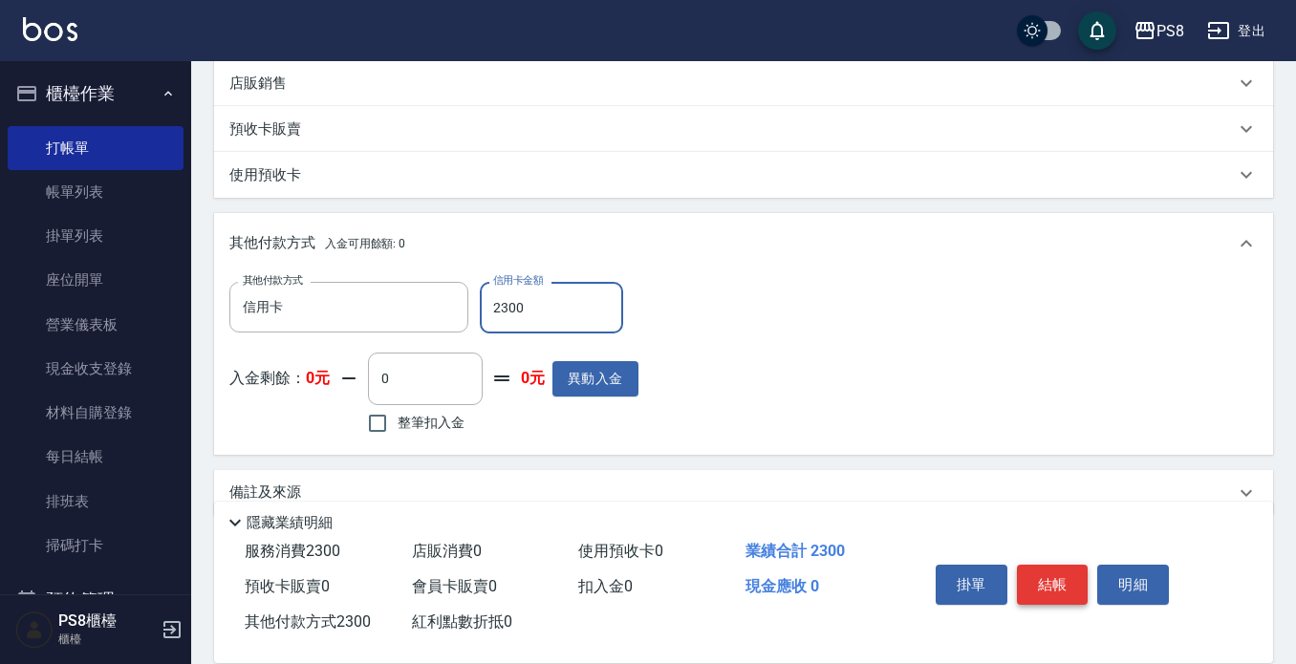
type input "2300"
click at [1032, 587] on button "結帳" at bounding box center [1053, 585] width 72 height 40
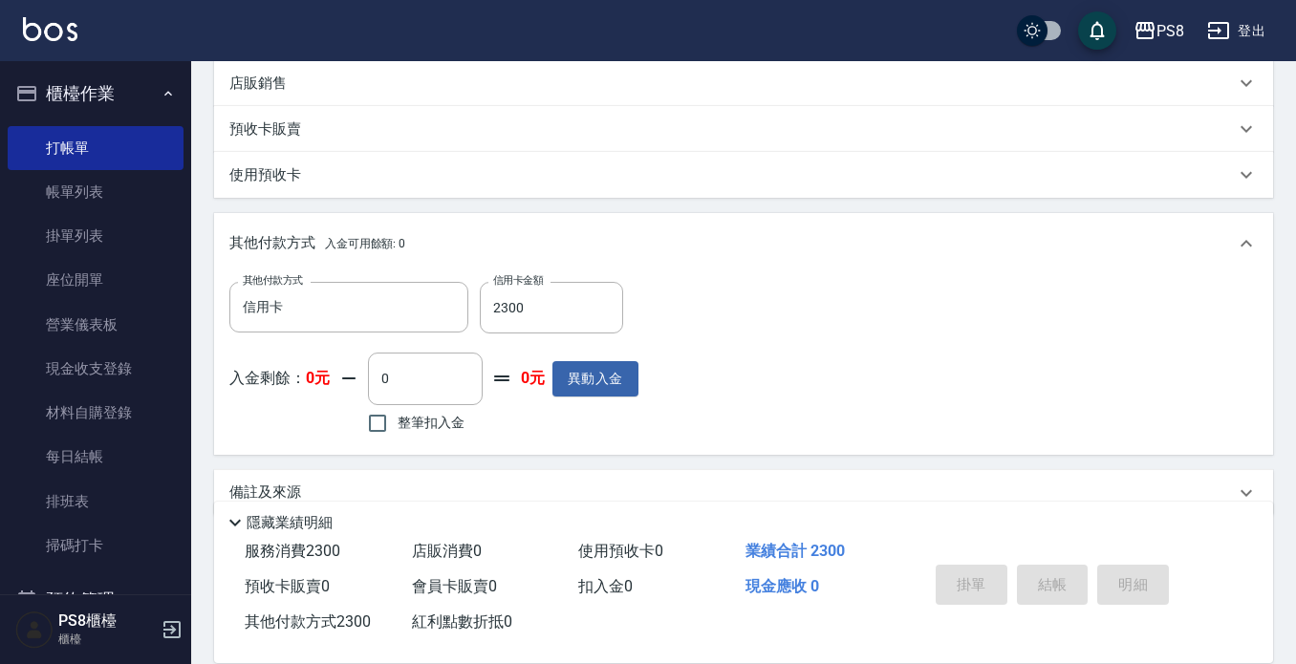
type input "2025/08/18 21:17"
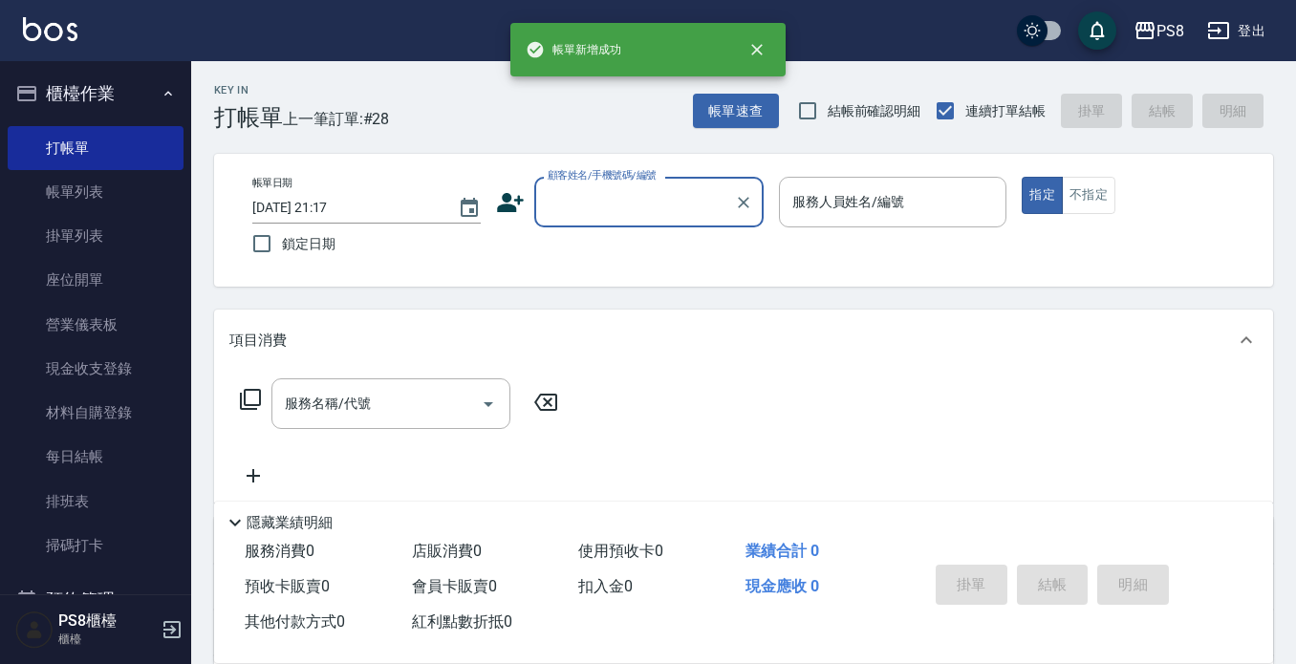
scroll to position [0, 0]
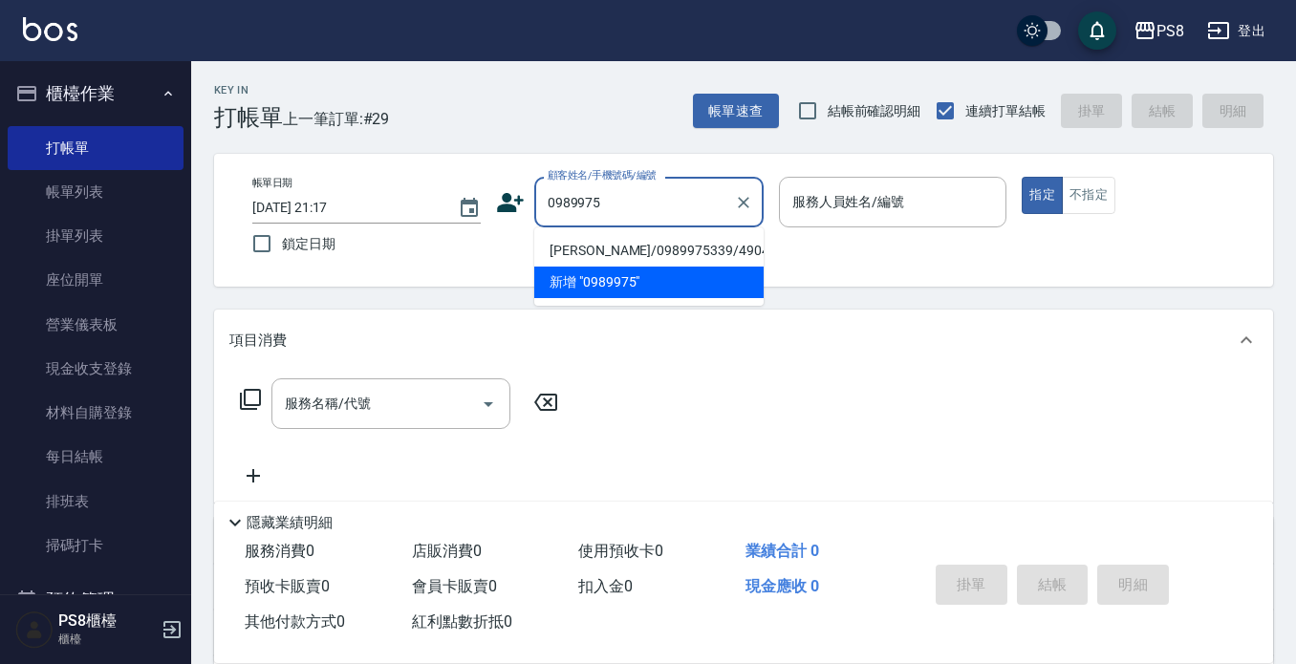
click at [613, 249] on li "陳語喬/0989975339/4904" at bounding box center [648, 251] width 229 height 32
type input "陳語喬/0989975339/4904"
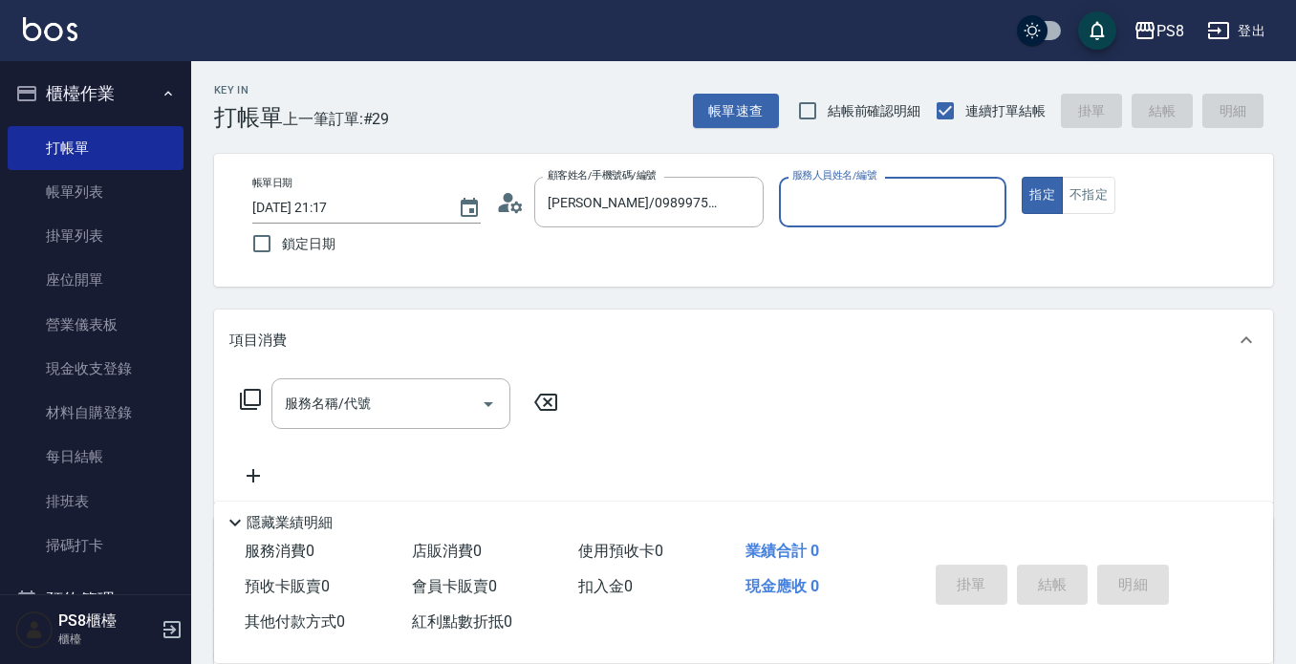
type input "小赤-2"
click at [1022, 177] on button "指定" at bounding box center [1042, 195] width 41 height 37
type button "true"
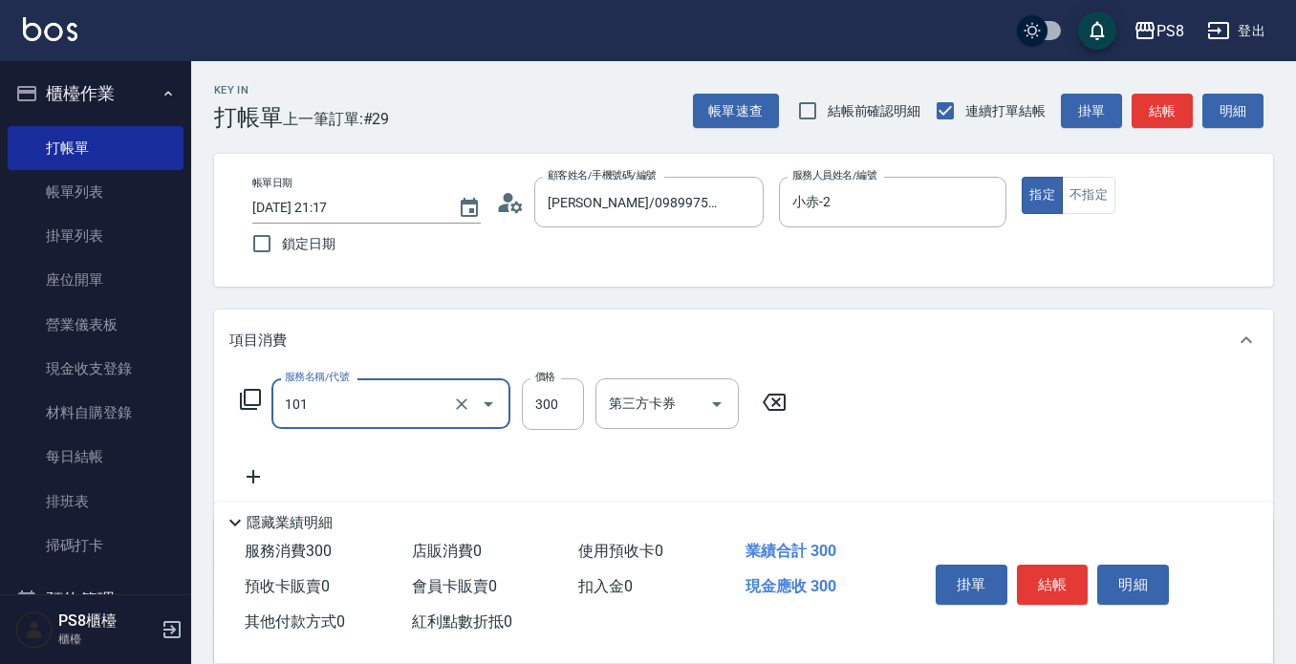
type input "洗髮(101)"
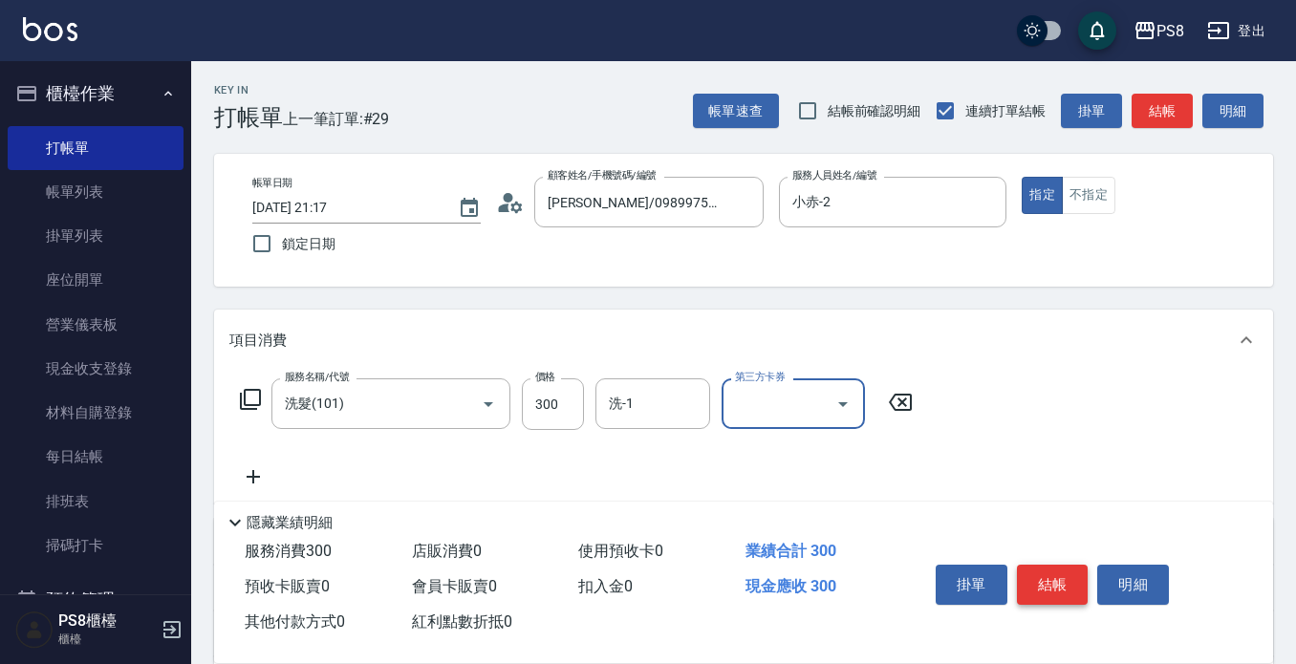
click at [1073, 577] on button "結帳" at bounding box center [1053, 585] width 72 height 40
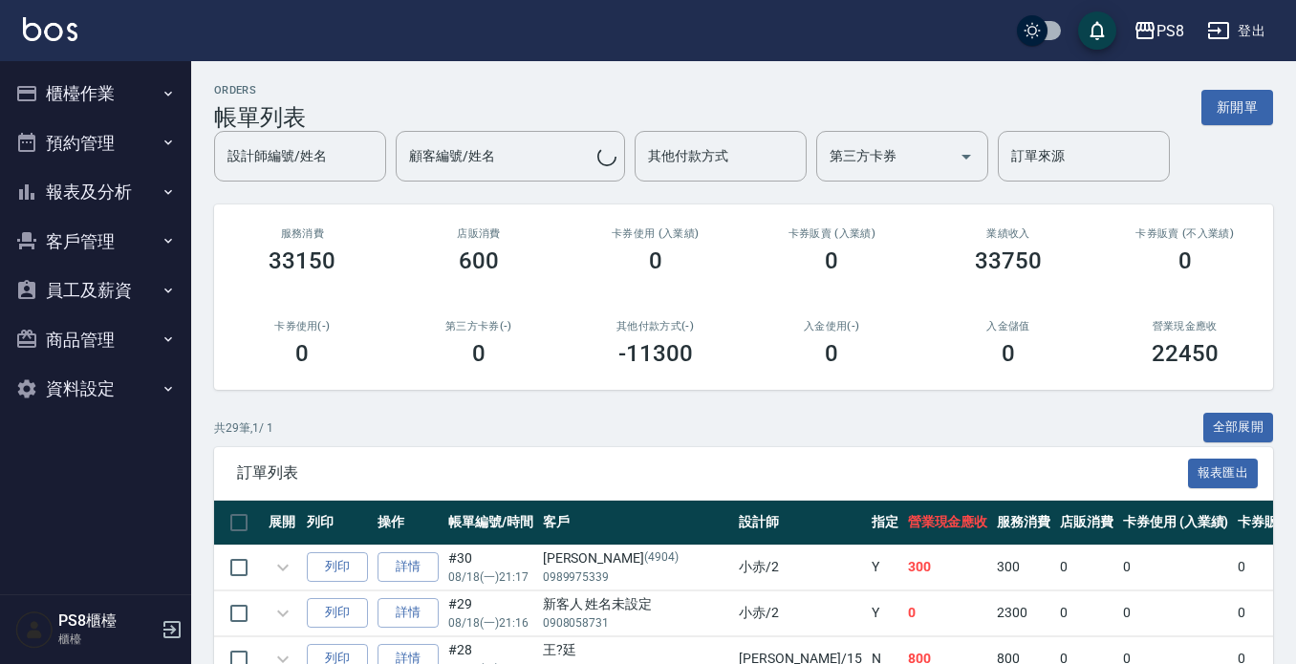
click at [284, 145] on div "設計師編號/姓名 設計師編號/姓名 顧客編號/姓名 顧客編號/姓名 其他付款方式 其他付款方式 第三方卡券 第三方卡券 訂單來源 訂單來源" at bounding box center [743, 156] width 1059 height 51
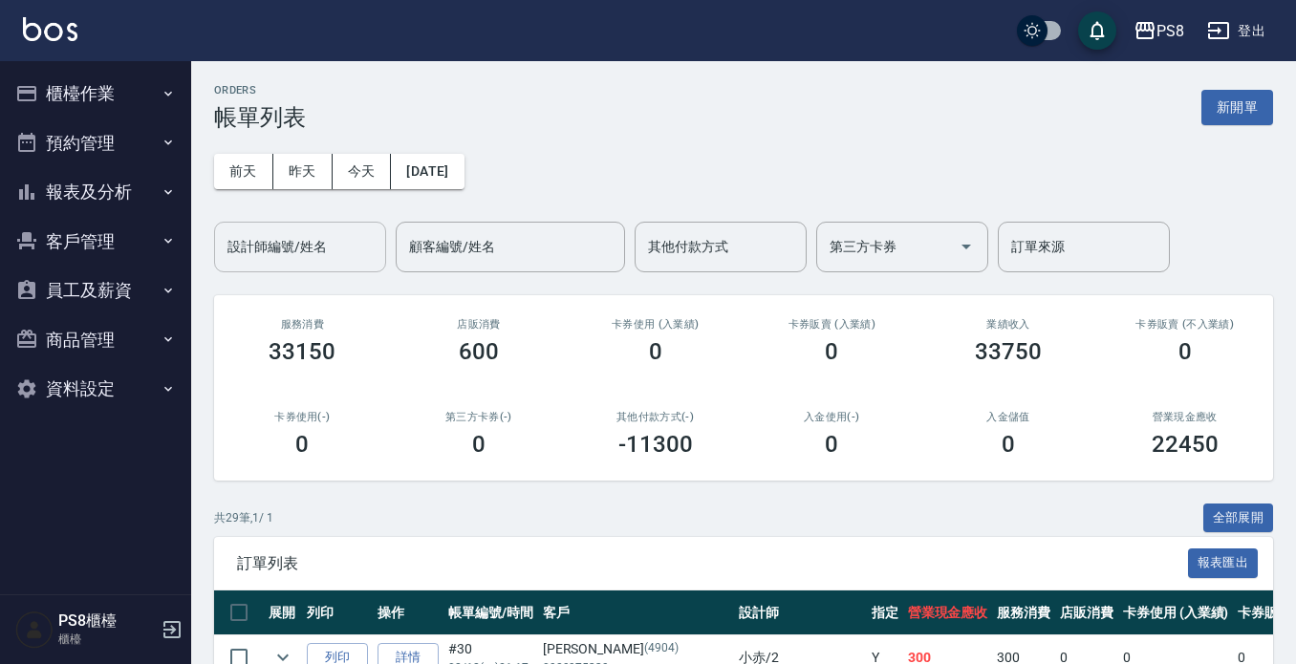
click at [278, 248] on div "設計師編號/姓名 設計師編號/姓名" at bounding box center [300, 247] width 172 height 51
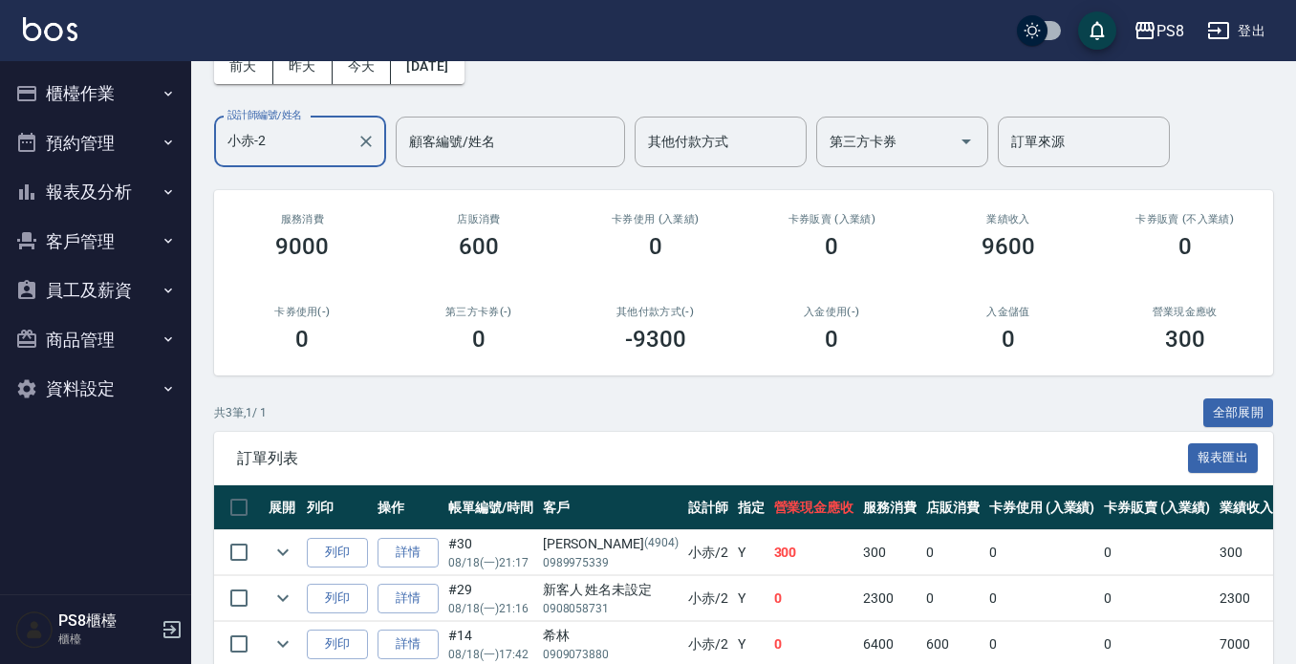
scroll to position [200, 0]
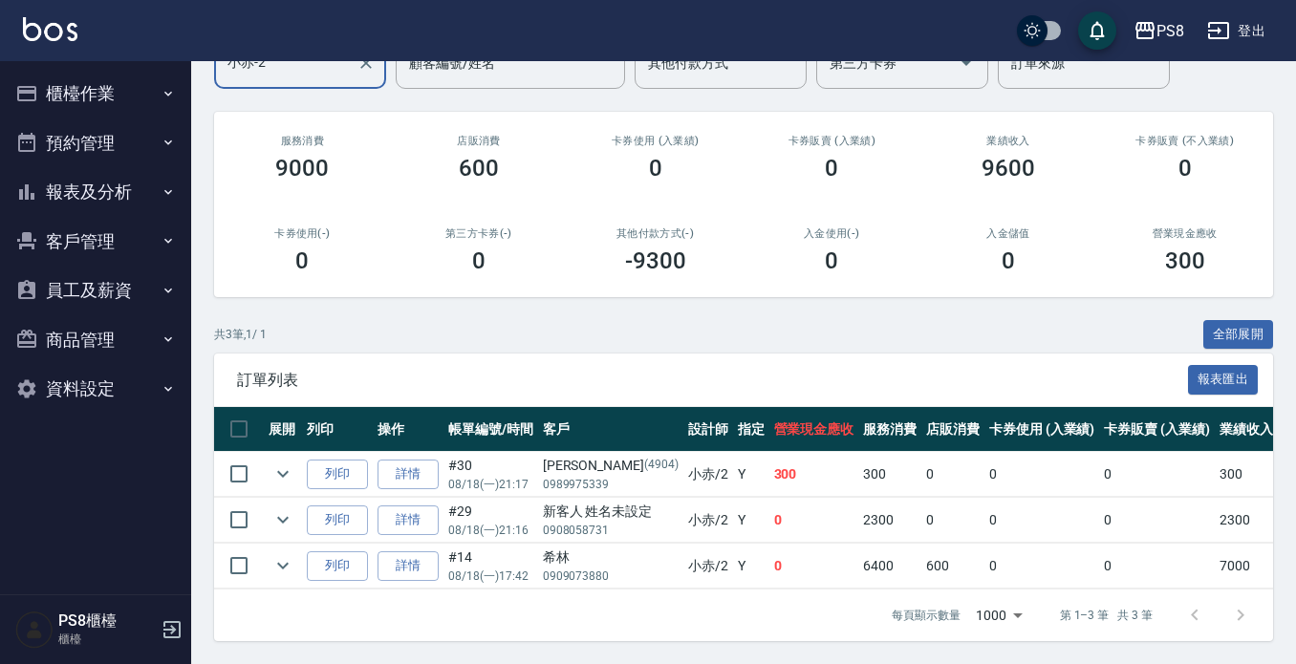
type input "小赤-2"
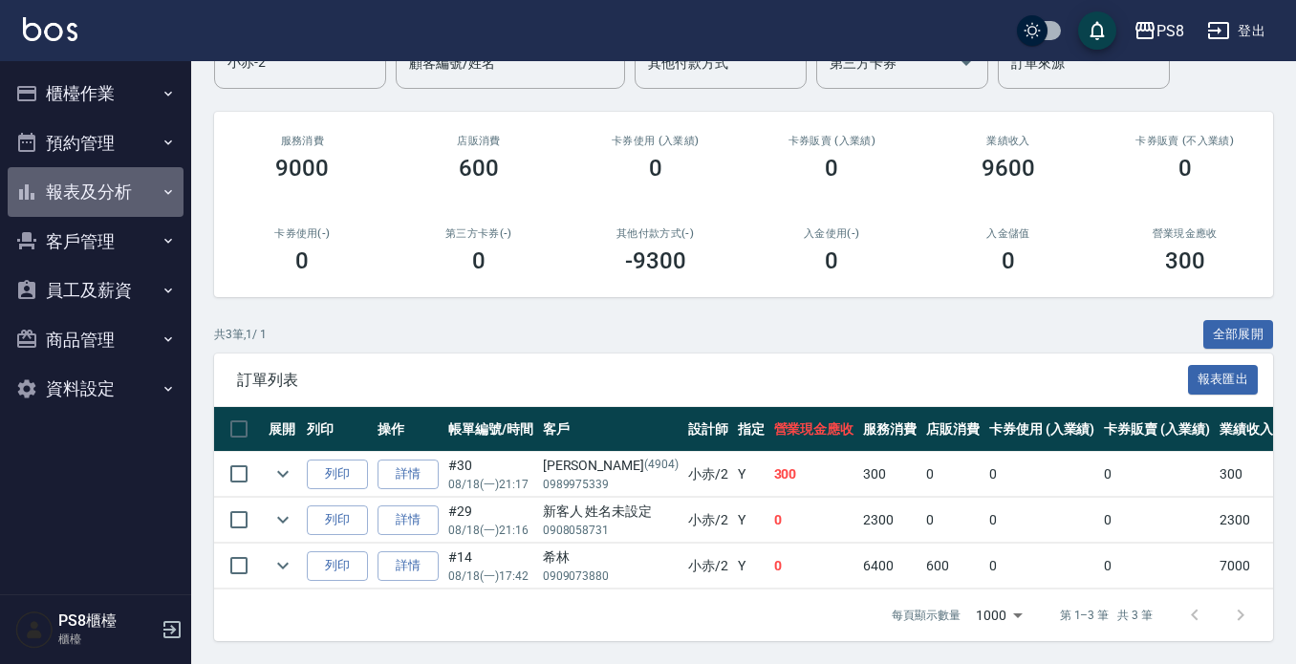
click at [122, 193] on button "報表及分析" at bounding box center [96, 192] width 176 height 50
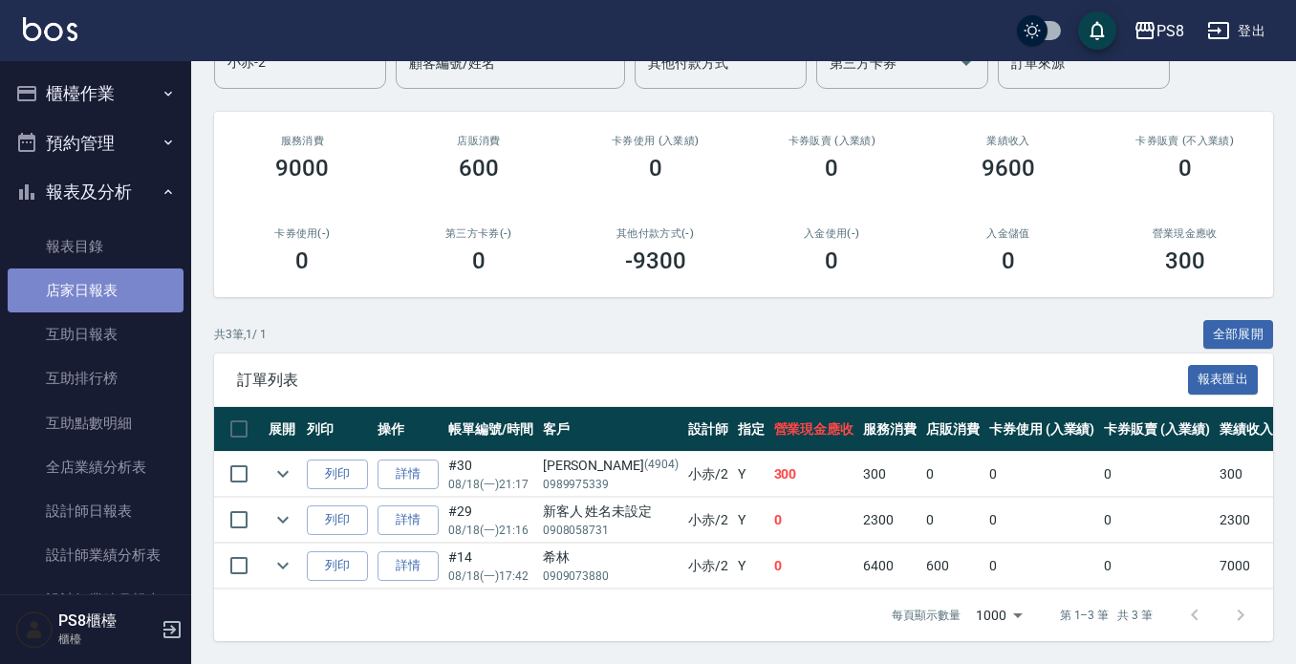
click at [133, 279] on link "店家日報表" at bounding box center [96, 291] width 176 height 44
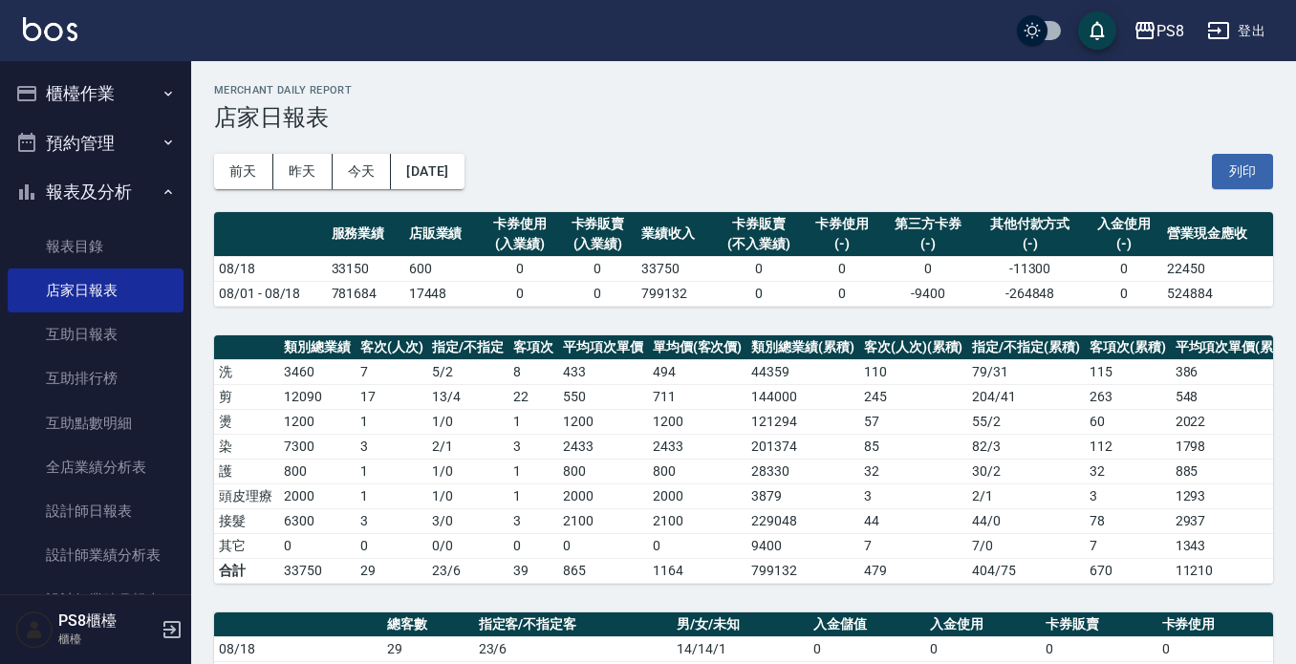
click at [125, 85] on button "櫃檯作業" at bounding box center [96, 94] width 176 height 50
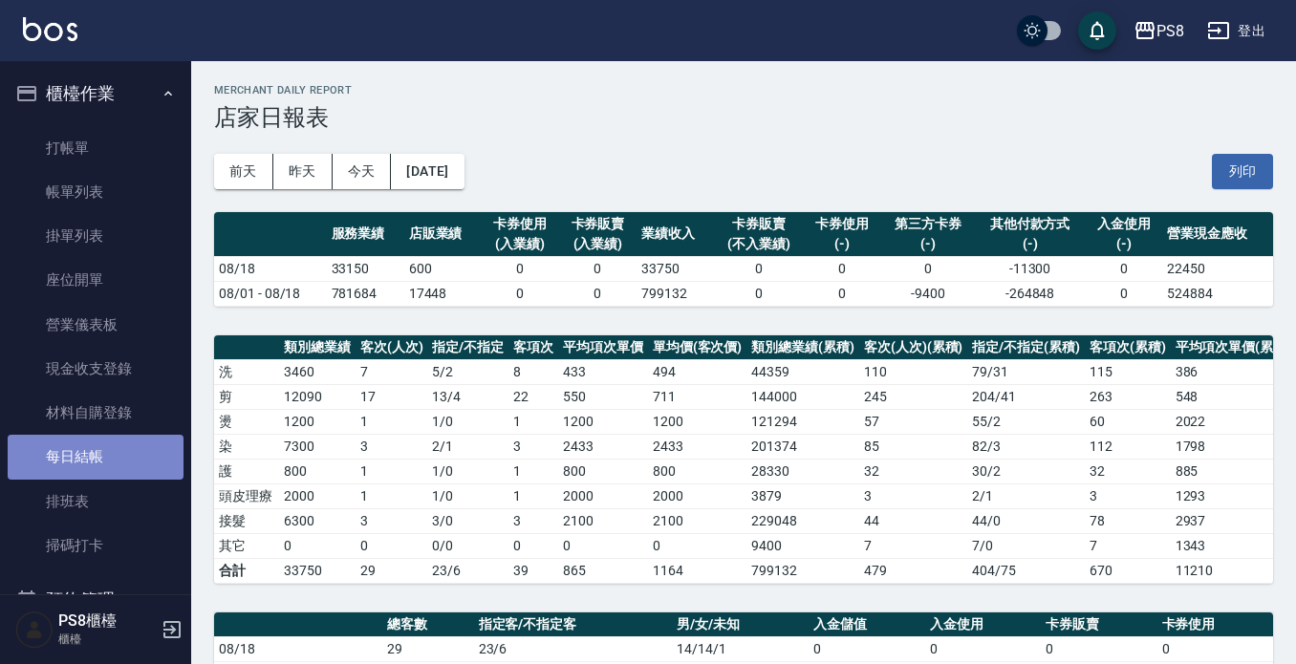
click at [97, 445] on link "每日結帳" at bounding box center [96, 457] width 176 height 44
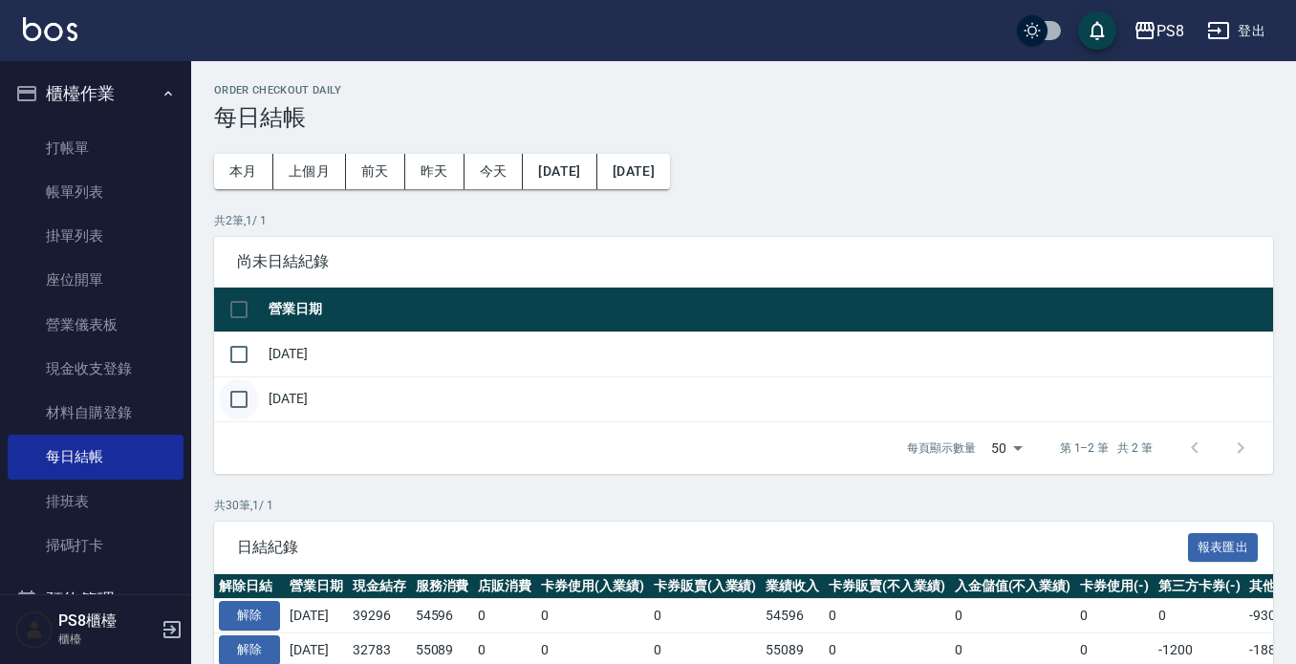
click at [247, 401] on input "checkbox" at bounding box center [239, 400] width 40 height 40
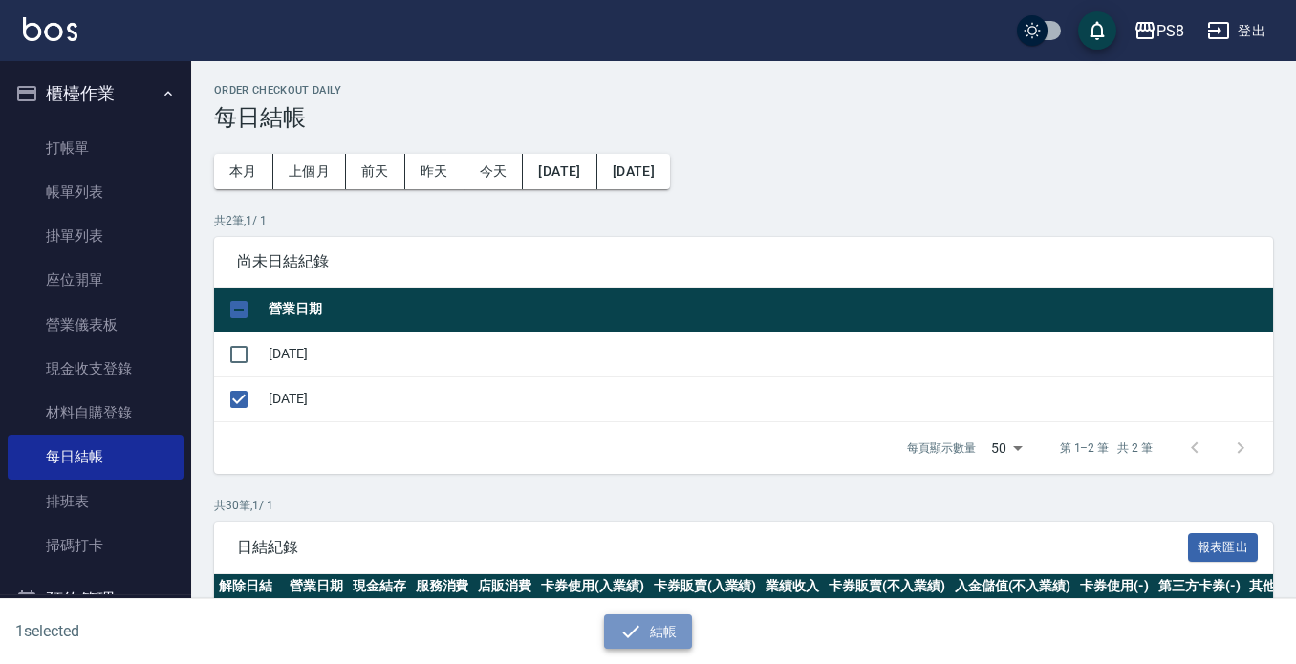
click at [645, 636] on button "結帳" at bounding box center [648, 632] width 89 height 35
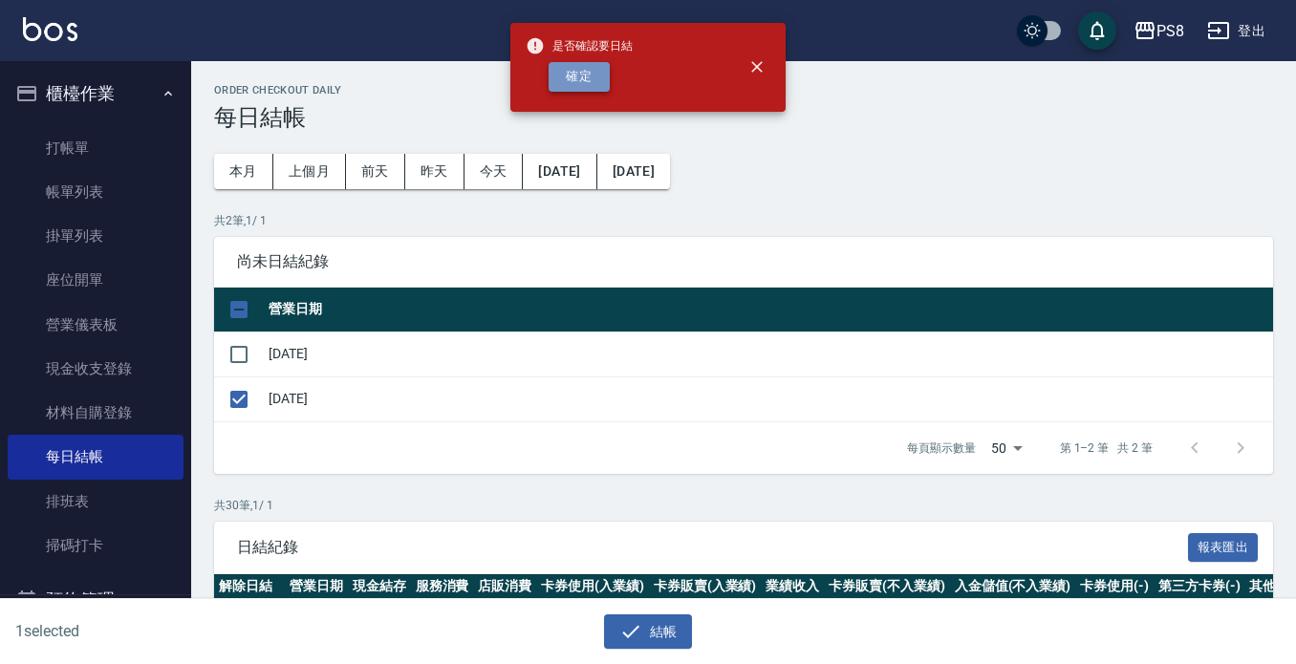
click at [580, 74] on button "確定" at bounding box center [579, 77] width 61 height 30
checkbox input "false"
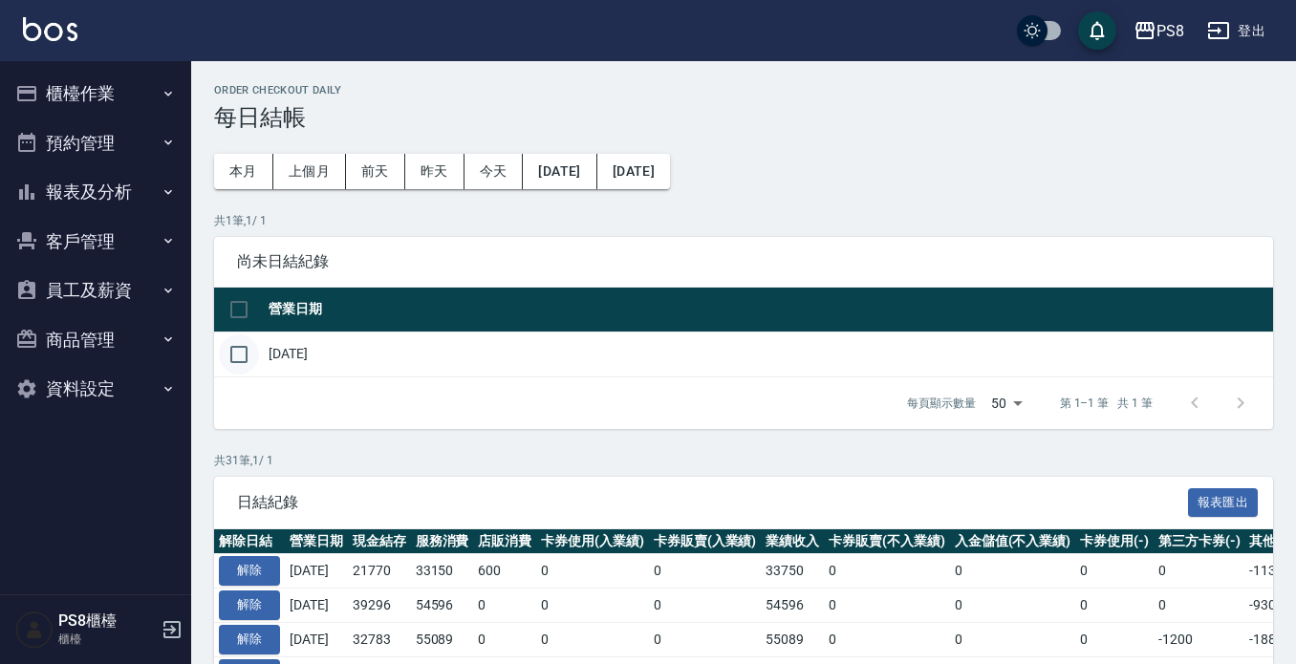
click at [237, 349] on input "checkbox" at bounding box center [239, 355] width 40 height 40
checkbox input "true"
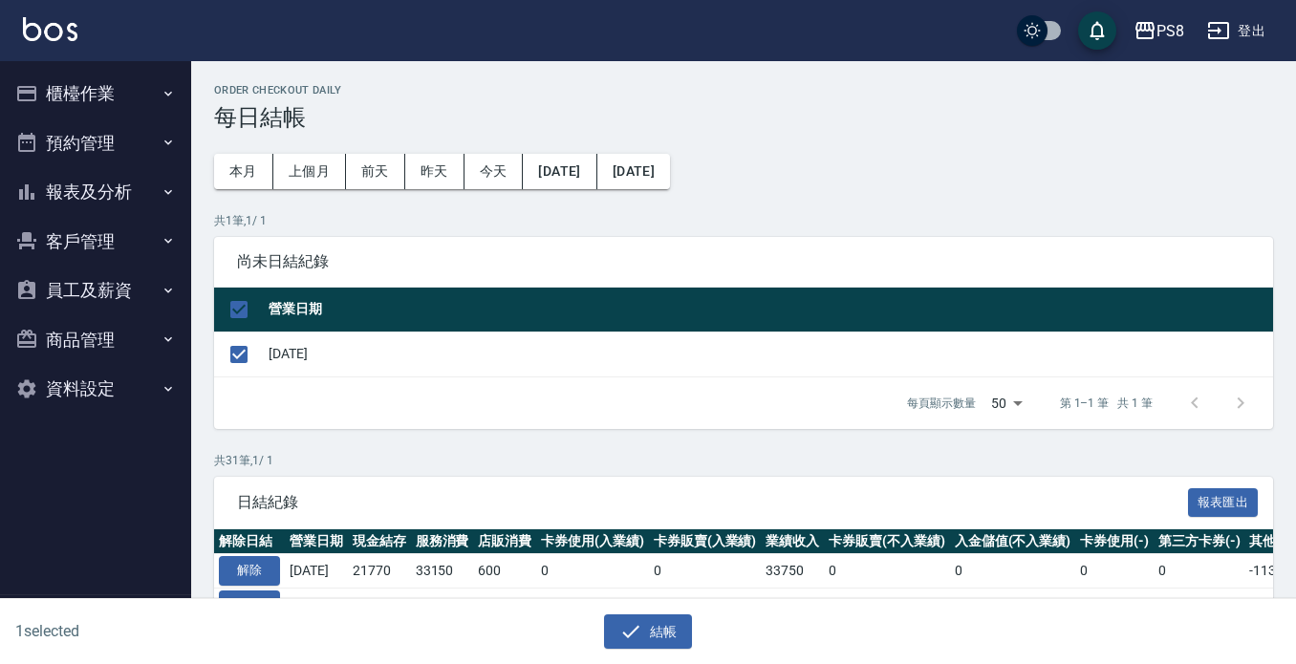
click at [527, 274] on div "尚未日結紀錄" at bounding box center [743, 262] width 1059 height 50
